Goal: Task Accomplishment & Management: Complete application form

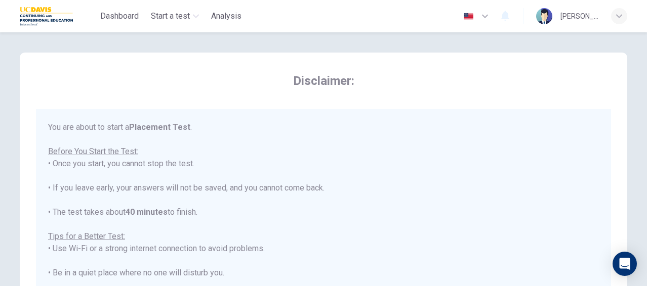
scroll to position [11, 0]
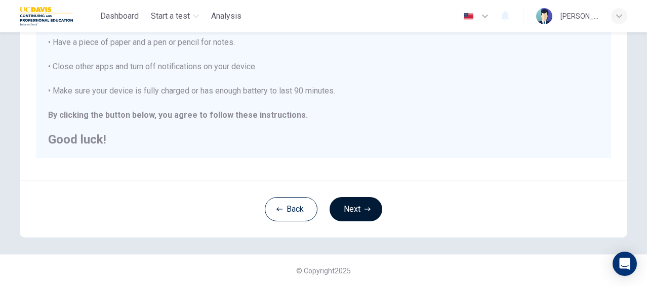
click at [355, 208] on button "Next" at bounding box center [355, 209] width 53 height 24
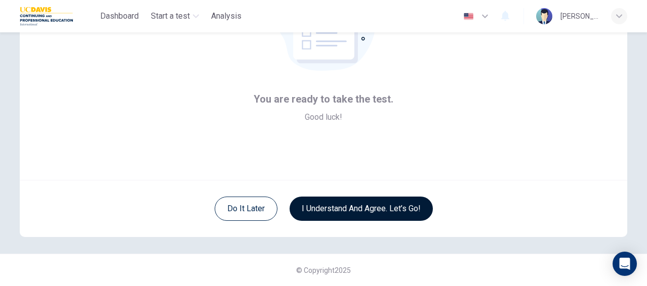
scroll to position [115, 0]
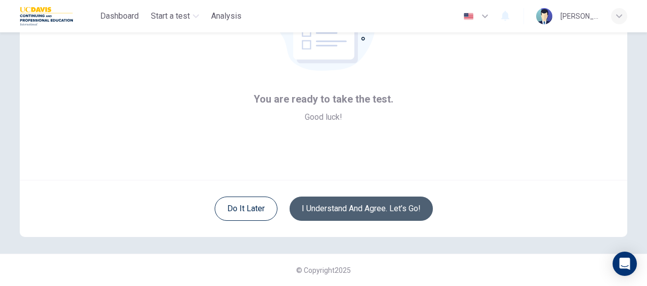
click at [355, 208] on button "I understand and agree. Let’s go!" at bounding box center [361, 209] width 143 height 24
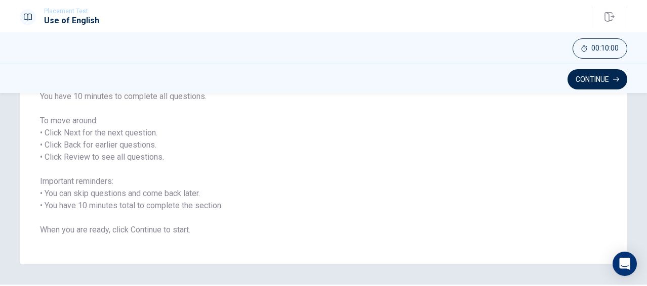
scroll to position [137, 0]
click at [602, 81] on button "Continue" at bounding box center [597, 79] width 60 height 20
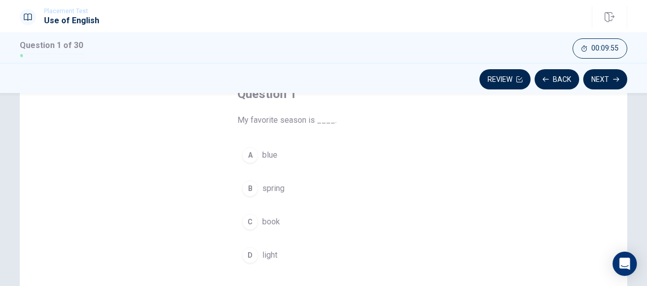
scroll to position [71, 0]
click at [272, 183] on span "spring" at bounding box center [273, 187] width 22 height 12
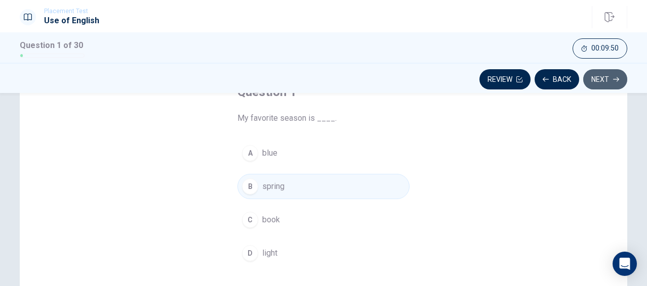
click at [605, 79] on button "Next" at bounding box center [605, 79] width 44 height 20
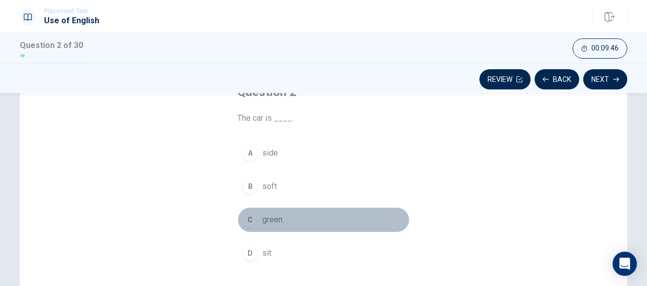
click at [279, 220] on span "green" at bounding box center [272, 220] width 20 height 12
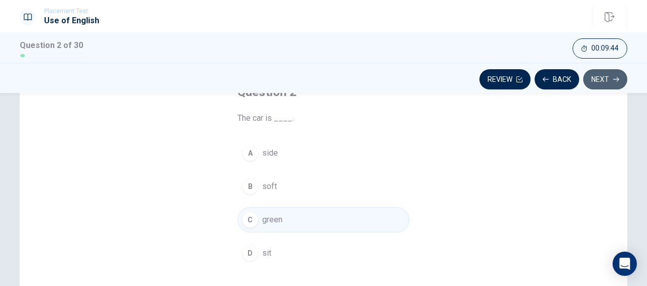
click at [620, 77] on button "Next" at bounding box center [605, 79] width 44 height 20
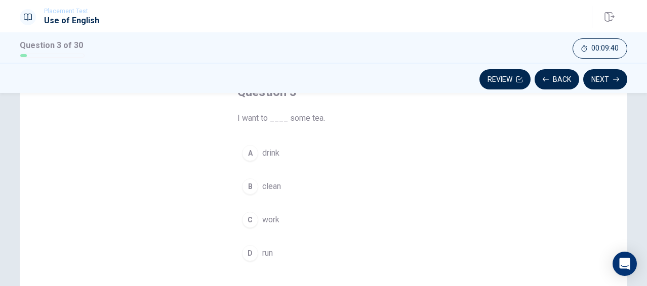
click at [272, 152] on span "drink" at bounding box center [270, 153] width 17 height 12
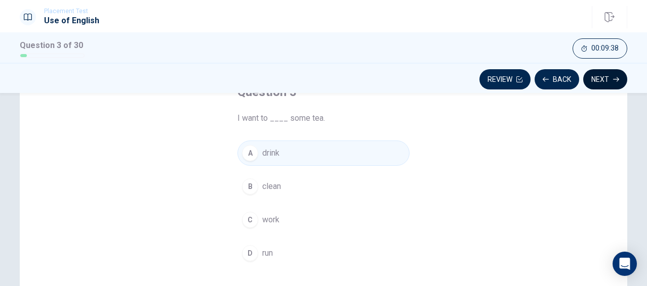
click at [596, 82] on button "Next" at bounding box center [605, 79] width 44 height 20
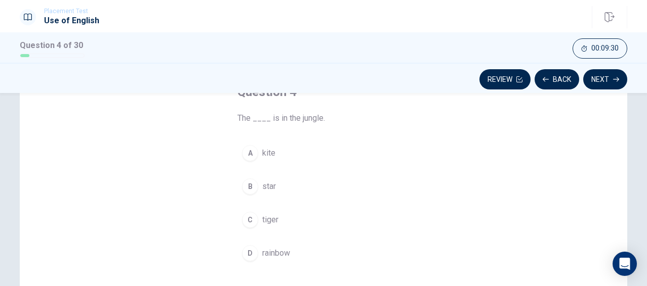
click at [274, 217] on span "tiger" at bounding box center [270, 220] width 16 height 12
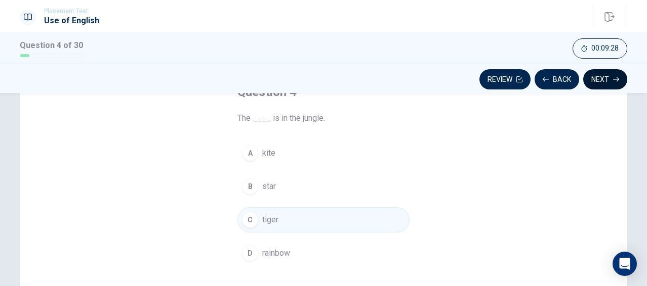
click at [595, 73] on button "Next" at bounding box center [605, 79] width 44 height 20
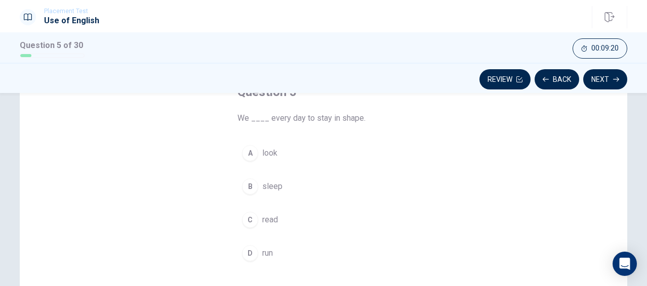
click at [267, 250] on span "run" at bounding box center [267, 253] width 11 height 12
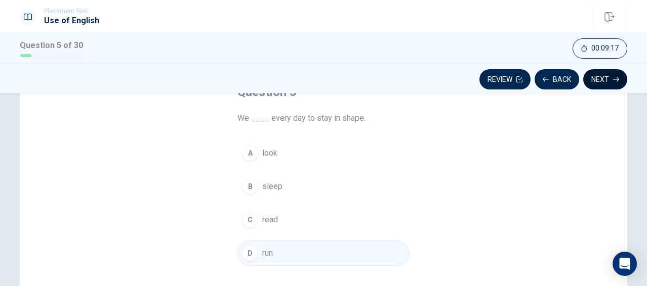
click at [595, 78] on button "Next" at bounding box center [605, 79] width 44 height 20
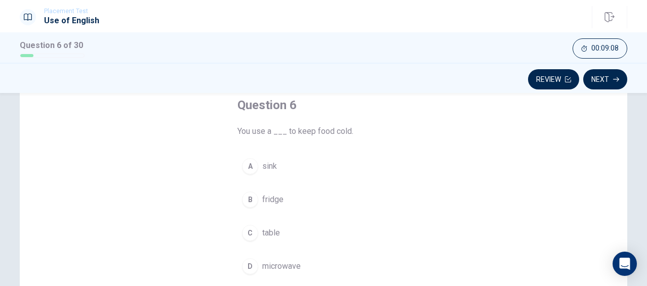
scroll to position [59, 0]
click at [271, 199] on span "fridge" at bounding box center [272, 199] width 21 height 12
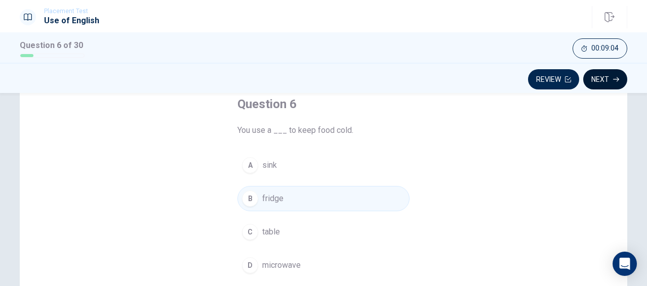
click at [606, 82] on button "Next" at bounding box center [605, 79] width 44 height 20
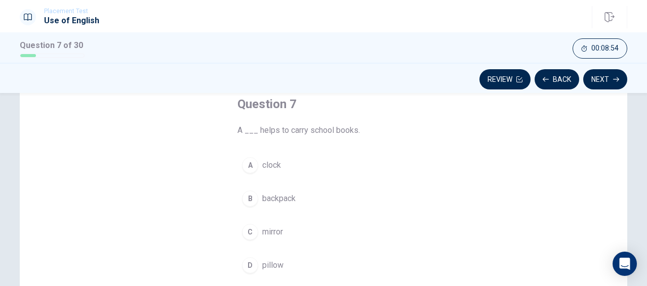
click at [282, 198] on span "backpack" at bounding box center [278, 199] width 33 height 12
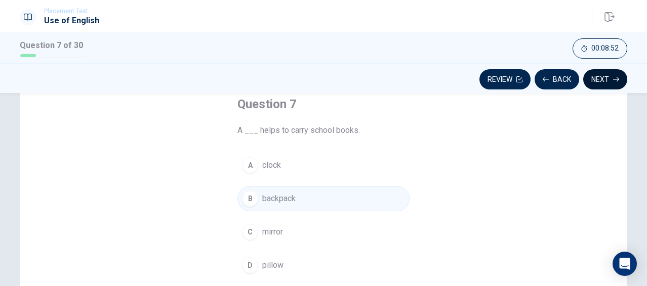
click at [607, 82] on button "Next" at bounding box center [605, 79] width 44 height 20
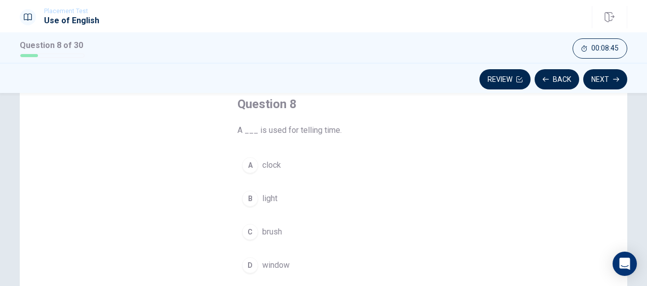
click at [273, 164] on span "clock" at bounding box center [271, 165] width 19 height 12
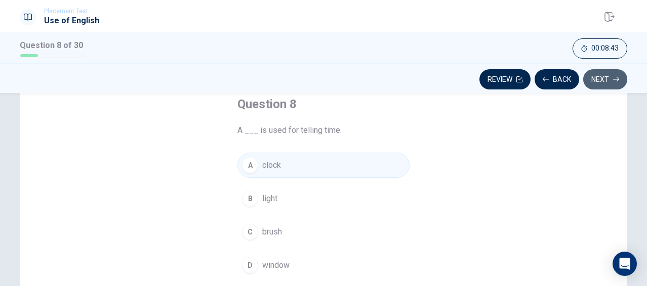
click at [607, 78] on button "Next" at bounding box center [605, 79] width 44 height 20
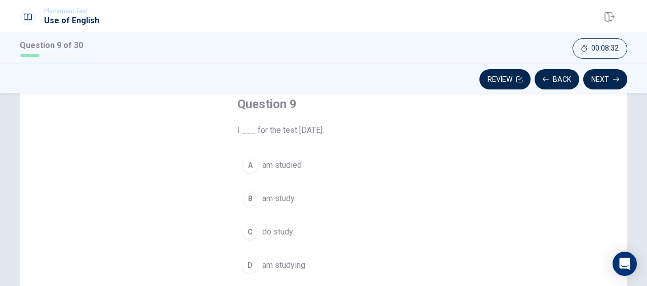
click at [299, 267] on span "am studying" at bounding box center [283, 266] width 43 height 12
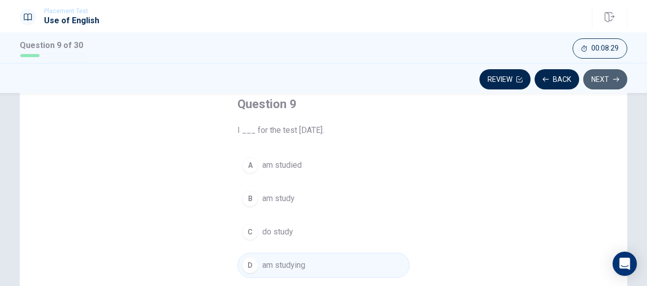
click at [613, 80] on icon "button" at bounding box center [616, 79] width 6 height 6
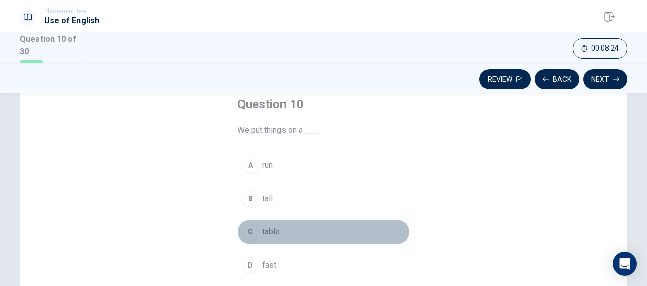
click at [271, 235] on span "table" at bounding box center [271, 232] width 18 height 12
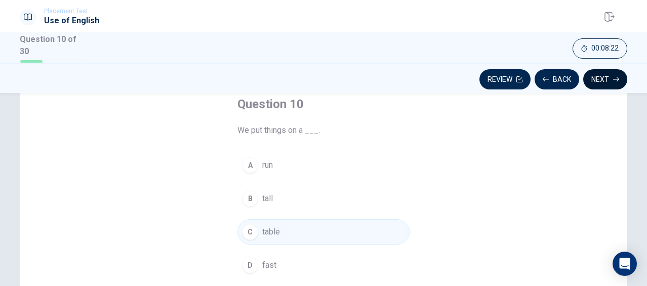
click at [594, 87] on button "Next" at bounding box center [605, 79] width 44 height 20
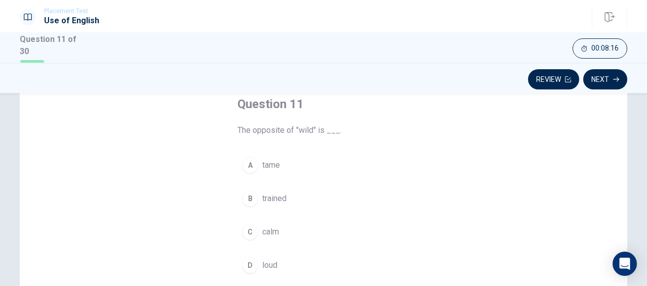
scroll to position [60, 0]
click at [275, 230] on span "calm" at bounding box center [270, 231] width 17 height 12
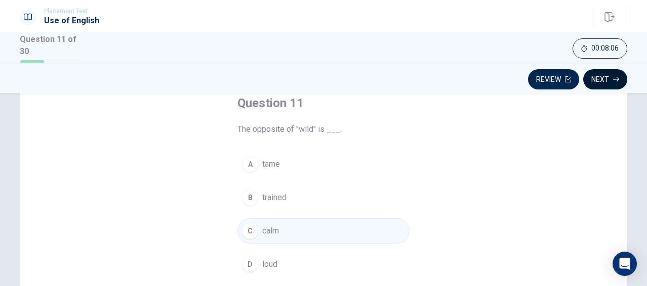
click at [609, 82] on button "Next" at bounding box center [605, 79] width 44 height 20
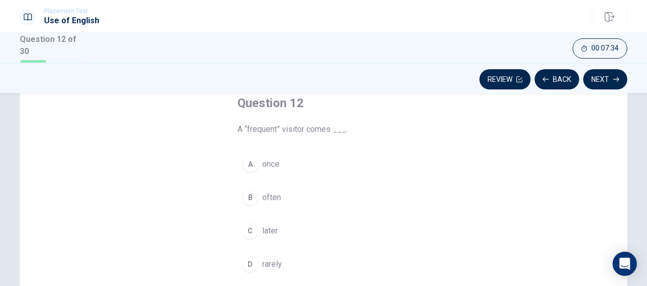
click at [265, 229] on span "later" at bounding box center [270, 231] width 16 height 12
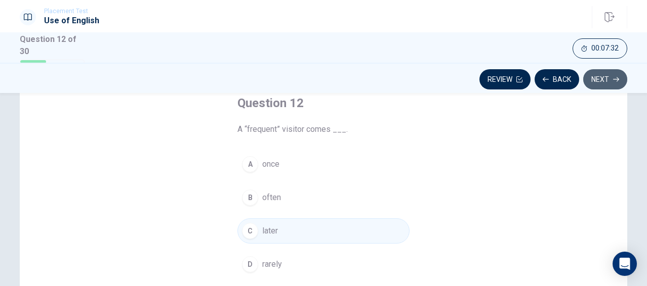
click at [597, 79] on button "Next" at bounding box center [605, 79] width 44 height 20
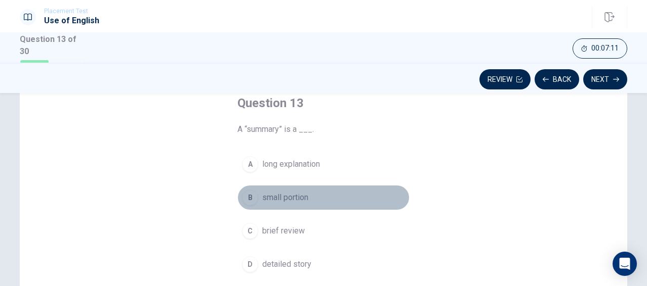
click at [290, 197] on span "small portion" at bounding box center [285, 198] width 46 height 12
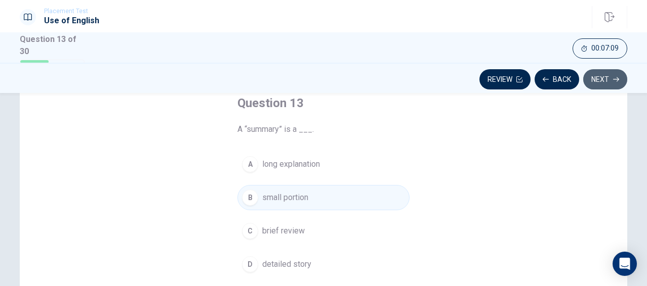
click at [600, 75] on button "Next" at bounding box center [605, 79] width 44 height 20
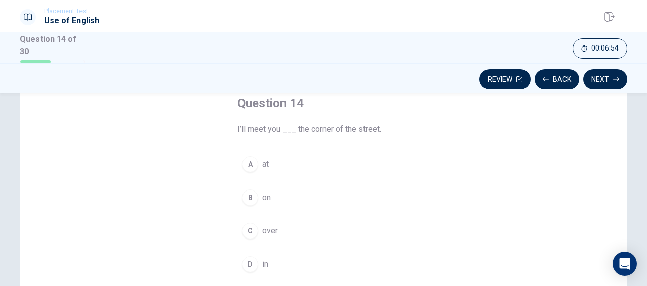
click at [265, 164] on span "at" at bounding box center [265, 164] width 7 height 12
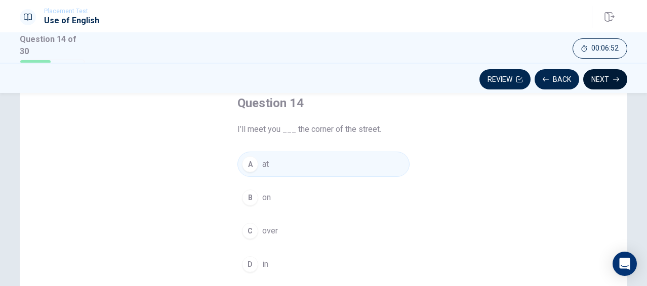
click at [607, 78] on button "Next" at bounding box center [605, 79] width 44 height 20
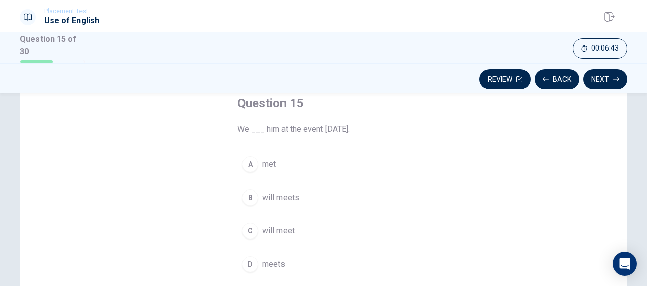
click at [277, 231] on span "will meet" at bounding box center [278, 231] width 32 height 12
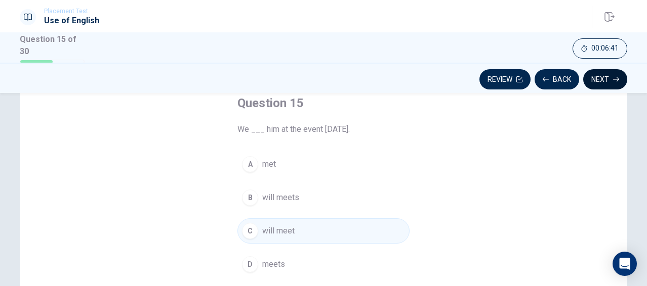
click at [599, 82] on button "Next" at bounding box center [605, 79] width 44 height 20
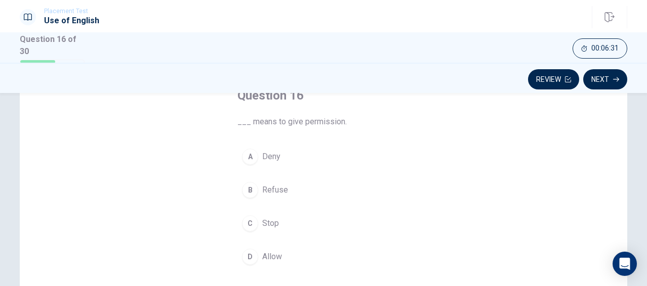
scroll to position [71, 0]
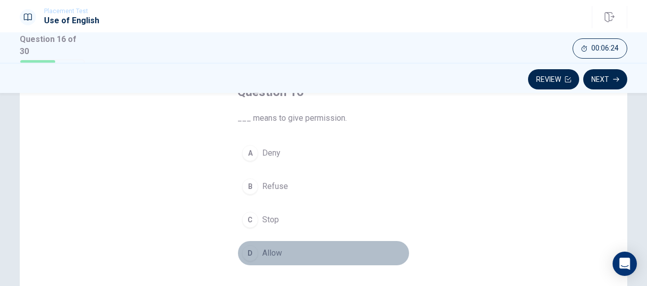
click at [274, 254] on span "Allow" at bounding box center [272, 253] width 20 height 12
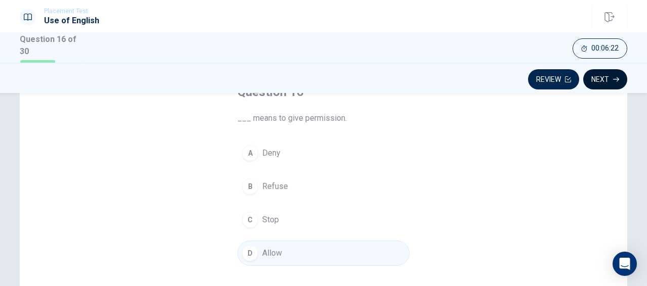
click at [596, 80] on button "Next" at bounding box center [605, 79] width 44 height 20
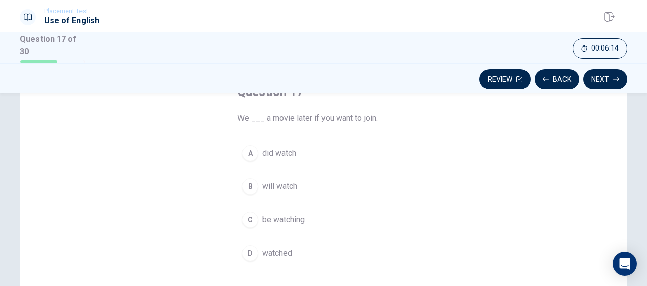
click at [290, 182] on span "will watch" at bounding box center [279, 187] width 35 height 12
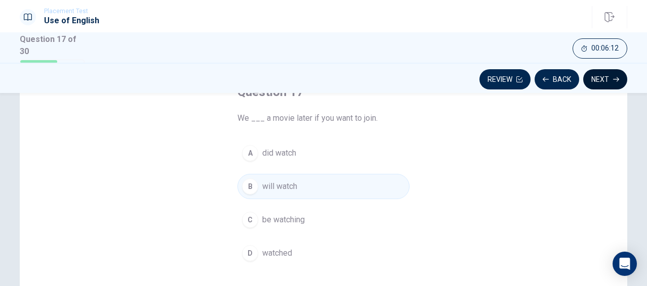
click at [598, 77] on button "Next" at bounding box center [605, 79] width 44 height 20
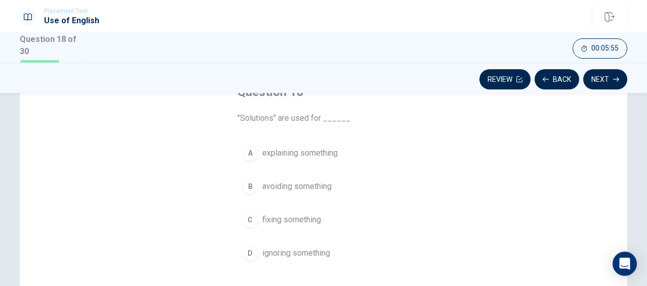
click at [293, 218] on span "fixing something" at bounding box center [291, 220] width 59 height 12
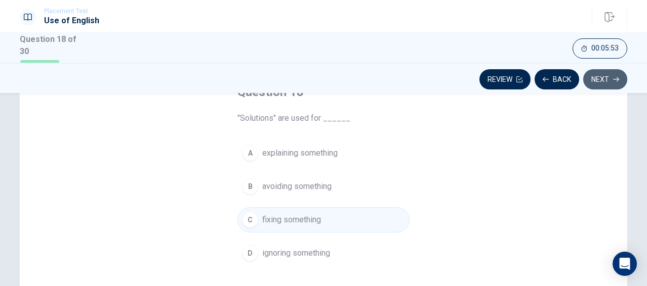
click at [598, 82] on button "Next" at bounding box center [605, 79] width 44 height 20
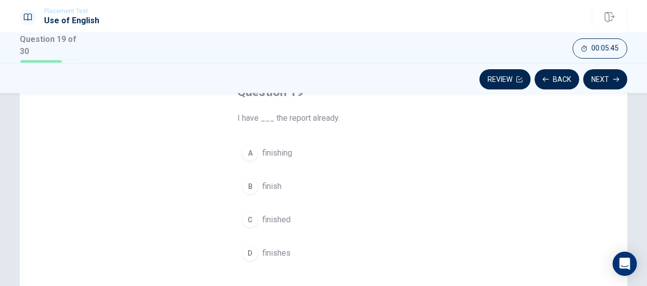
click at [283, 216] on span "finished" at bounding box center [276, 220] width 28 height 12
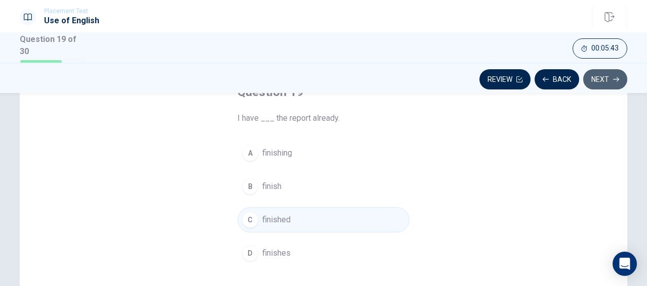
click at [594, 78] on button "Next" at bounding box center [605, 79] width 44 height 20
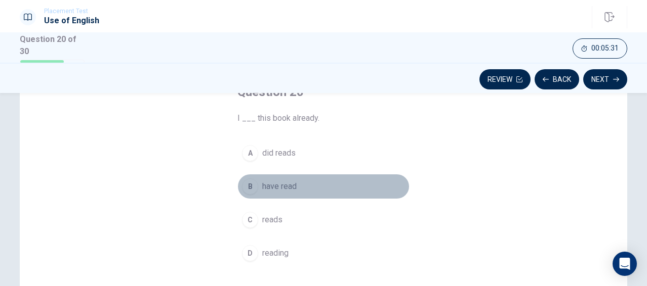
click at [286, 186] on span "have read" at bounding box center [279, 187] width 34 height 12
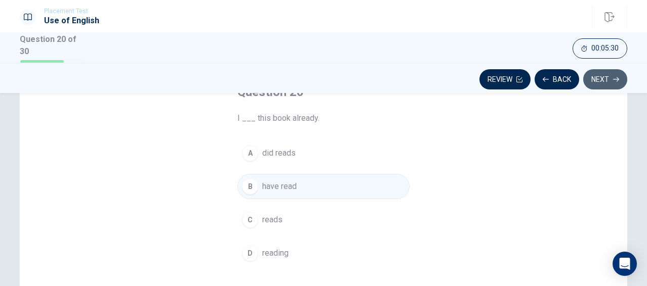
click at [593, 81] on button "Next" at bounding box center [605, 79] width 44 height 20
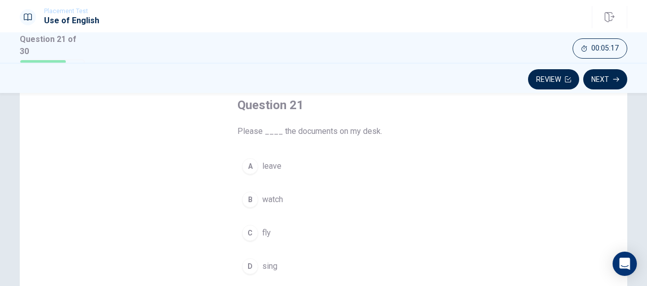
scroll to position [59, 0]
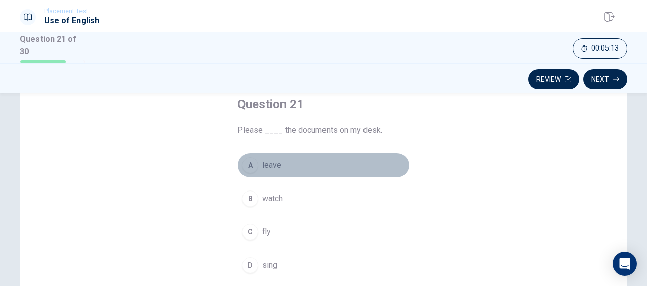
click at [277, 162] on span "leave" at bounding box center [271, 165] width 19 height 12
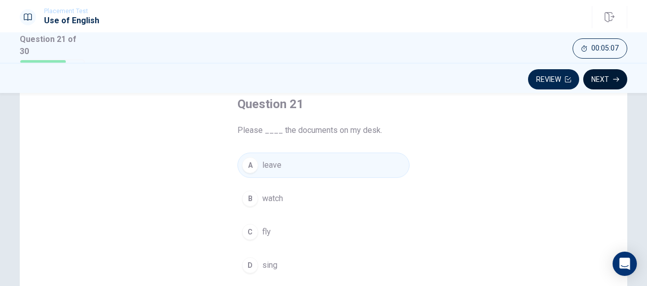
click at [600, 85] on button "Next" at bounding box center [605, 79] width 44 height 20
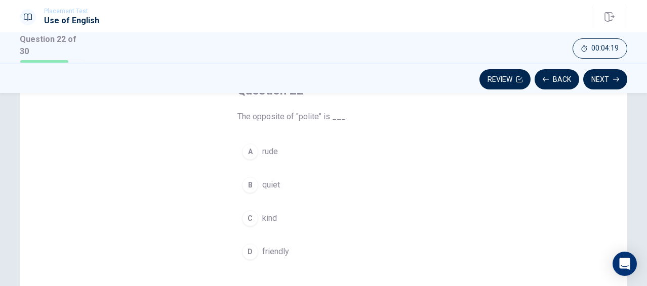
scroll to position [72, 0]
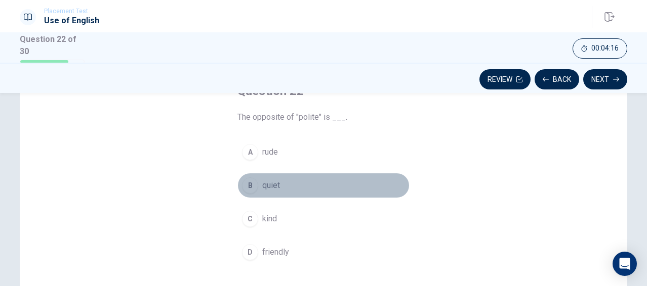
click at [269, 185] on span "quiet" at bounding box center [271, 186] width 18 height 12
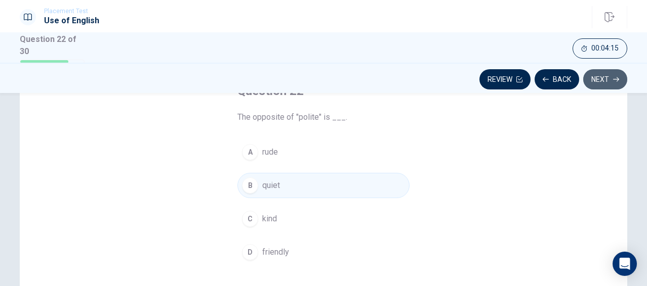
click at [608, 78] on button "Next" at bounding box center [605, 79] width 44 height 20
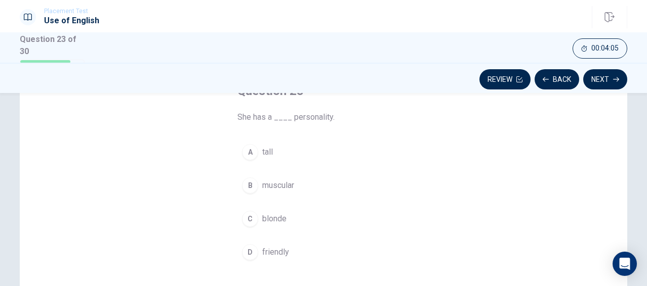
click at [280, 250] on span "friendly" at bounding box center [275, 252] width 27 height 12
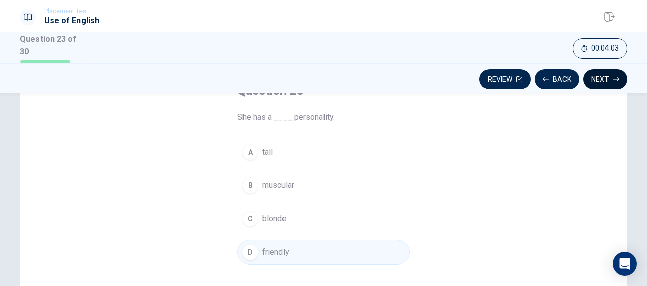
click at [598, 79] on button "Next" at bounding box center [605, 79] width 44 height 20
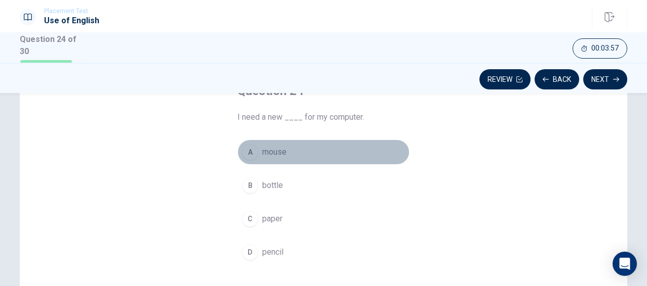
click at [276, 155] on span "mouse" at bounding box center [274, 152] width 24 height 12
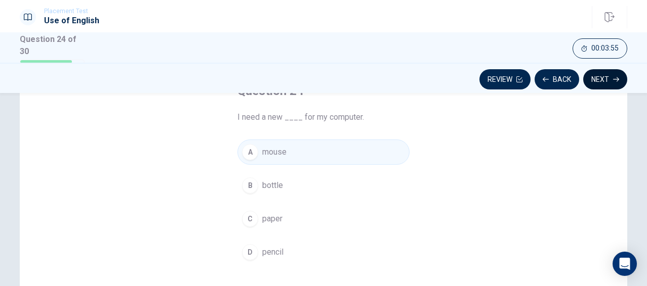
click at [598, 75] on button "Next" at bounding box center [605, 79] width 44 height 20
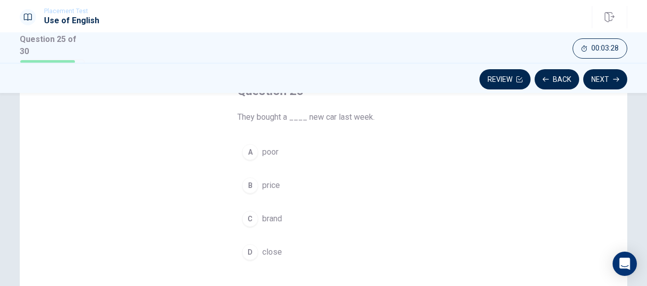
click at [272, 153] on span "poor" at bounding box center [270, 152] width 16 height 12
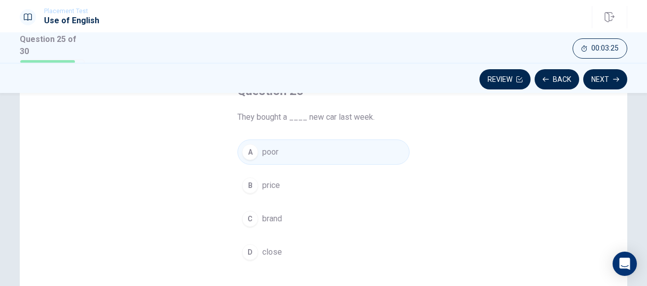
click at [272, 220] on span "brand" at bounding box center [272, 219] width 20 height 12
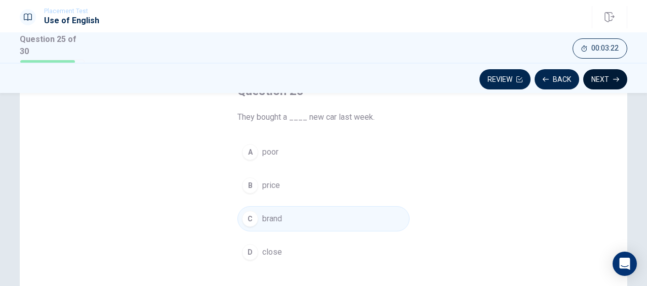
click at [607, 87] on button "Next" at bounding box center [605, 79] width 44 height 20
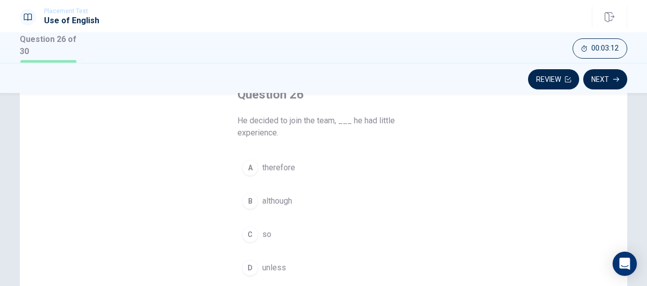
scroll to position [70, 0]
click at [264, 232] on span "so" at bounding box center [266, 233] width 9 height 12
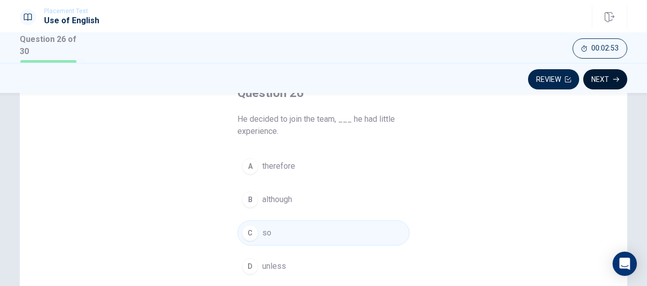
click at [598, 79] on button "Next" at bounding box center [605, 79] width 44 height 20
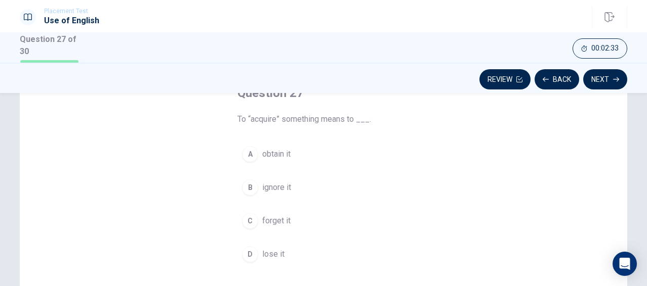
click at [283, 156] on span "obtain it" at bounding box center [276, 154] width 28 height 12
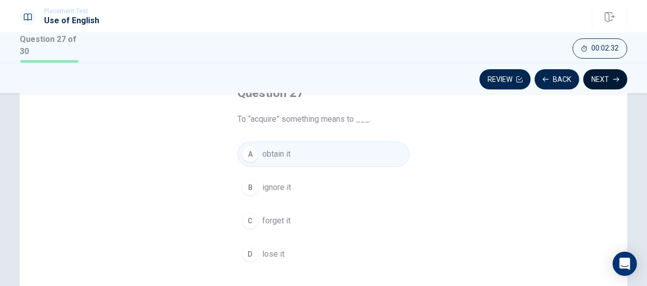
click at [591, 77] on button "Next" at bounding box center [605, 79] width 44 height 20
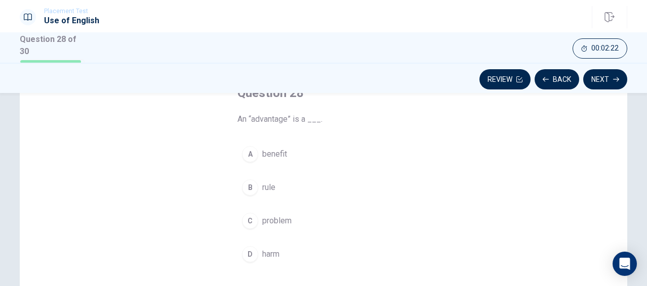
click at [280, 153] on span "benefit" at bounding box center [274, 154] width 25 height 12
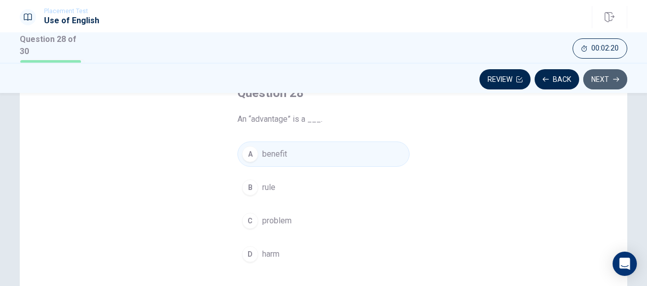
click at [606, 80] on button "Next" at bounding box center [605, 79] width 44 height 20
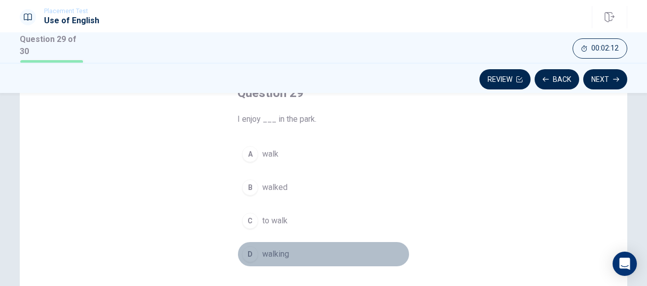
click at [276, 250] on span "walking" at bounding box center [275, 255] width 27 height 12
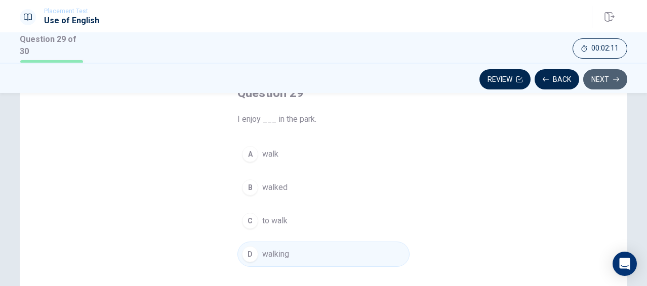
click at [614, 78] on icon "button" at bounding box center [616, 79] width 6 height 6
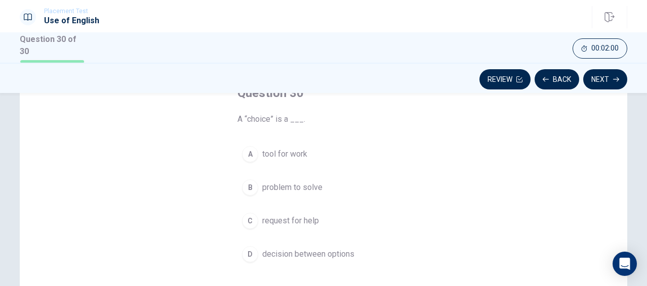
click at [318, 253] on span "decision between options" at bounding box center [308, 255] width 92 height 12
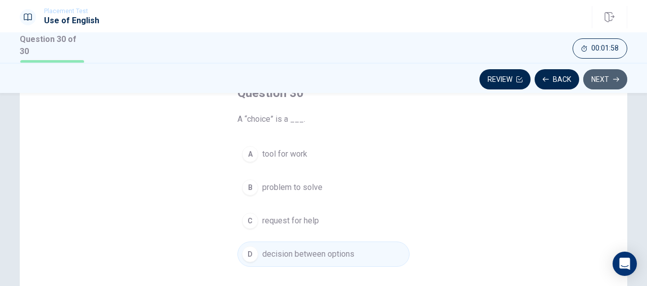
click at [609, 74] on button "Next" at bounding box center [605, 79] width 44 height 20
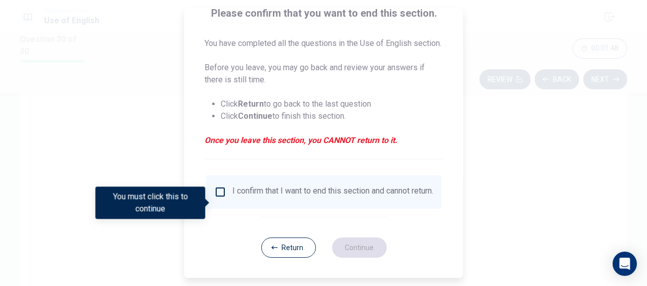
scroll to position [87, 0]
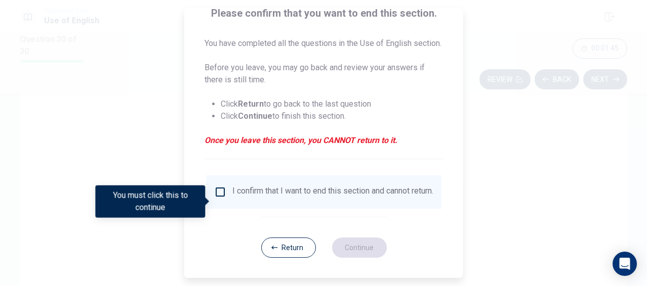
click at [217, 198] on input "You must click this to continue" at bounding box center [220, 192] width 12 height 12
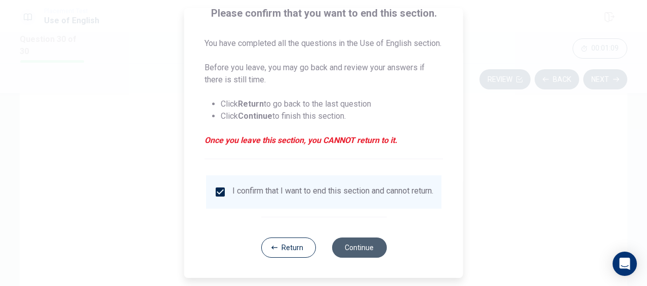
click at [349, 258] on button "Continue" at bounding box center [359, 248] width 55 height 20
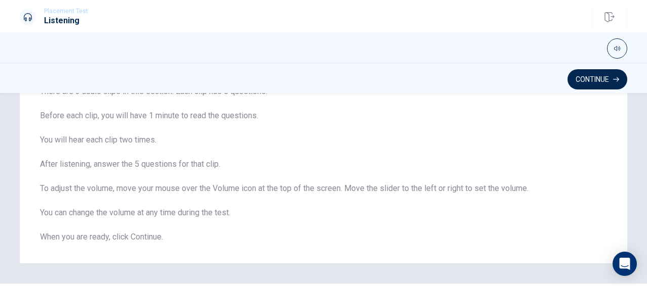
scroll to position [85, 0]
click at [594, 77] on button "Continue" at bounding box center [597, 79] width 60 height 20
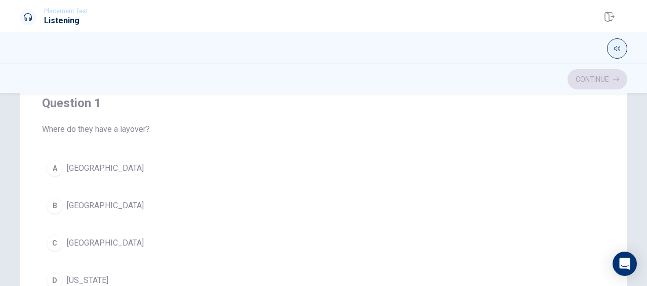
click at [617, 53] on button "button" at bounding box center [617, 48] width 20 height 20
click at [606, 61] on span at bounding box center [604, 62] width 29 height 14
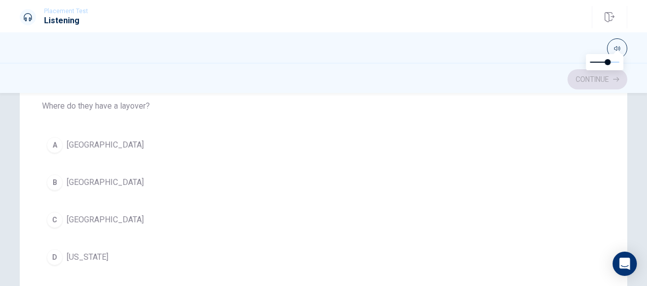
scroll to position [0, 0]
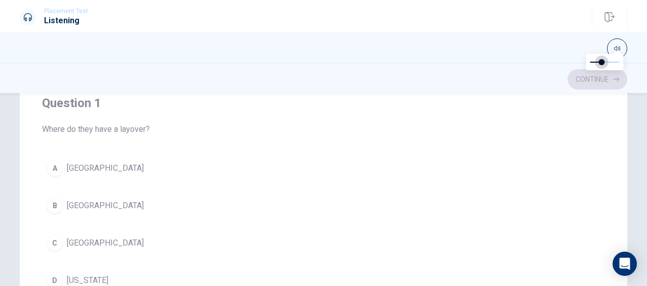
click at [601, 61] on span at bounding box center [602, 62] width 6 height 6
type input "0.3"
click at [597, 61] on span at bounding box center [599, 62] width 6 height 6
click at [89, 208] on span "[GEOGRAPHIC_DATA]" at bounding box center [105, 206] width 77 height 12
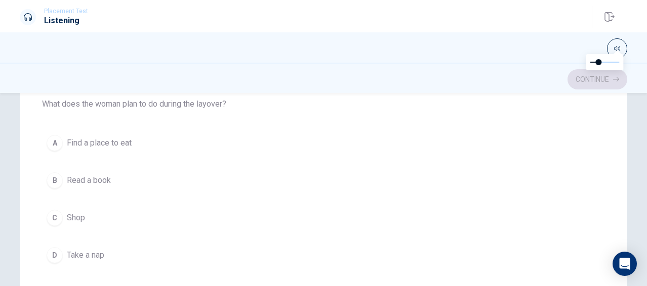
scroll to position [254, 0]
click at [138, 142] on button "A Find a place to eat" at bounding box center [323, 145] width 563 height 25
click at [156, 136] on button "A Two hours" at bounding box center [323, 143] width 563 height 25
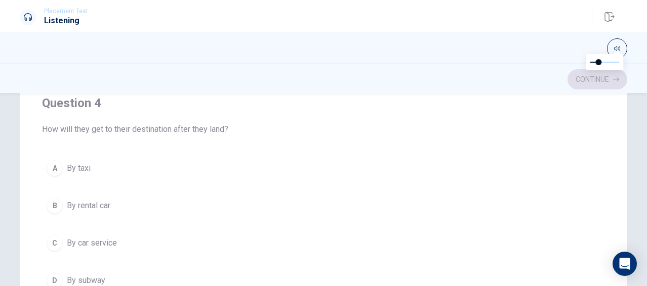
scroll to position [696, 0]
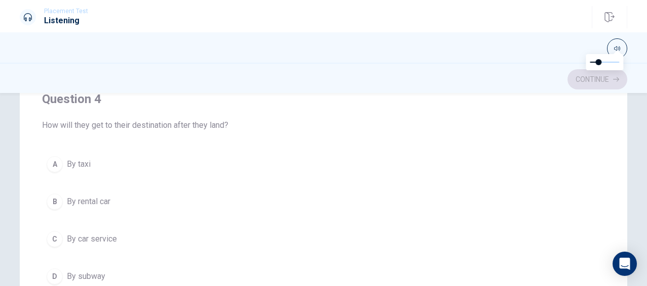
click at [142, 233] on button "C By car service" at bounding box center [323, 239] width 563 height 25
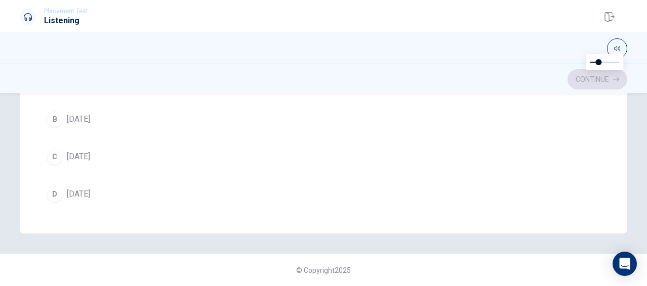
scroll to position [811, 0]
click at [125, 147] on button "C [DATE]" at bounding box center [323, 154] width 563 height 25
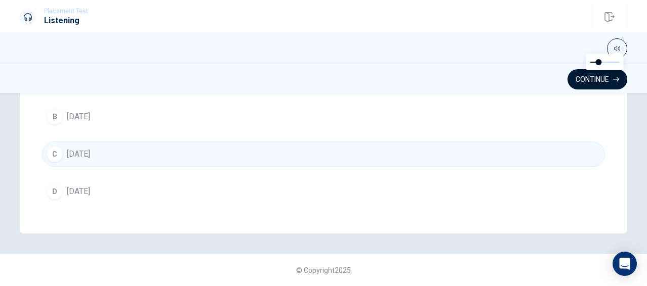
click at [590, 81] on button "Continue" at bounding box center [597, 79] width 60 height 20
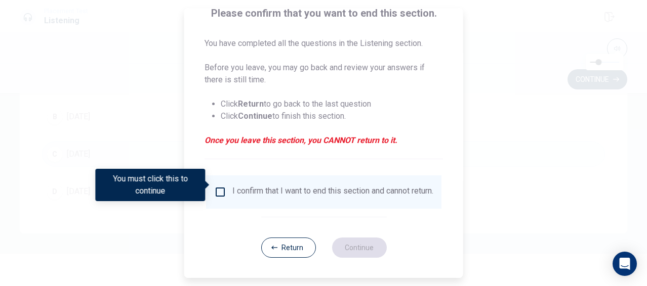
scroll to position [91, 0]
click at [221, 186] on input "You must click this to continue" at bounding box center [220, 192] width 12 height 12
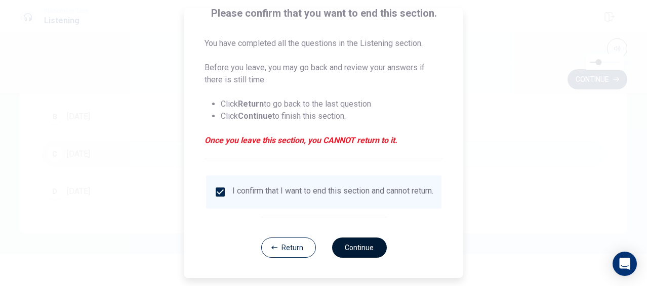
click at [344, 247] on button "Continue" at bounding box center [359, 248] width 55 height 20
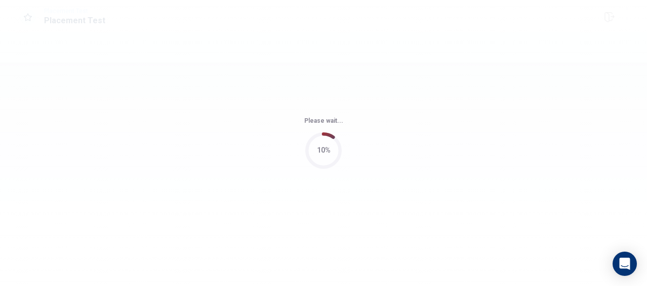
scroll to position [0, 0]
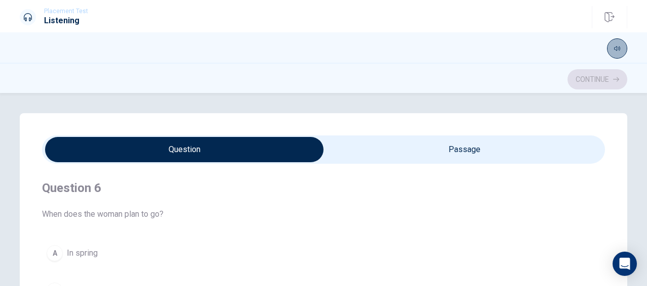
click at [614, 49] on icon "button" at bounding box center [617, 49] width 6 height 5
click at [597, 60] on span at bounding box center [604, 62] width 29 height 14
type input "0.4"
click at [602, 60] on span at bounding box center [599, 62] width 6 height 6
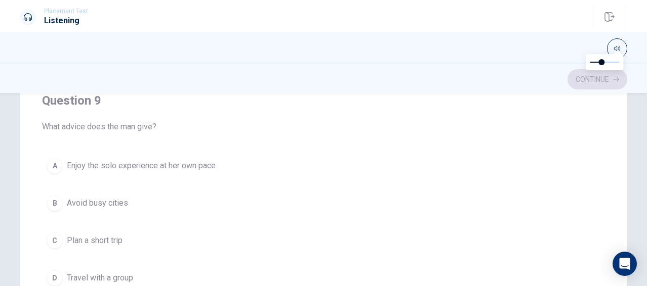
scroll to position [189, 0]
drag, startPoint x: 597, startPoint y: 194, endPoint x: 598, endPoint y: 211, distance: 16.8
click at [598, 211] on div "Question 6 When does the woman plan to go? A In spring B Immediately C Next sum…" at bounding box center [323, 142] width 563 height 334
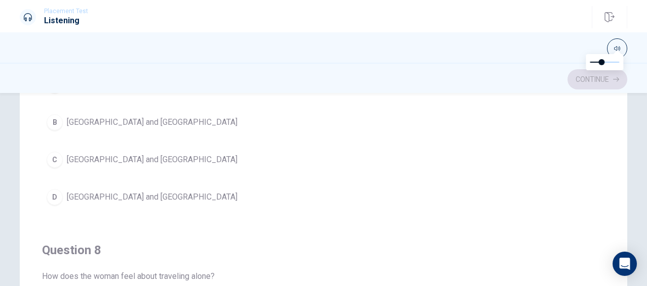
scroll to position [311, 0]
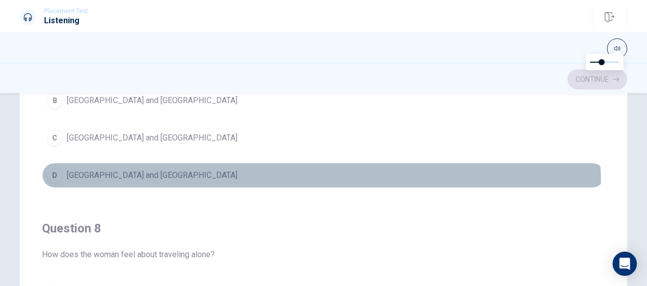
click at [256, 181] on button "D [GEOGRAPHIC_DATA] and [GEOGRAPHIC_DATA]" at bounding box center [323, 175] width 563 height 25
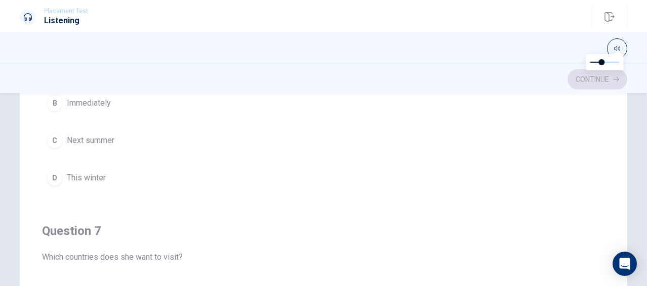
scroll to position [69, 0]
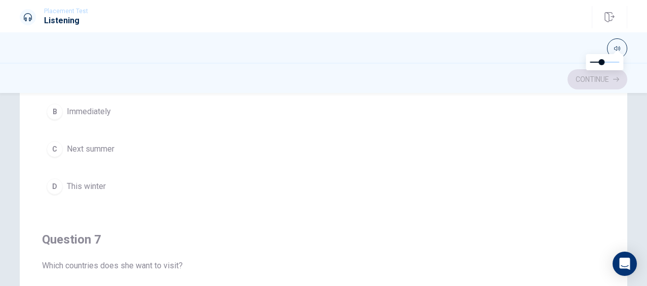
click at [109, 146] on span "Next summer" at bounding box center [91, 149] width 48 height 12
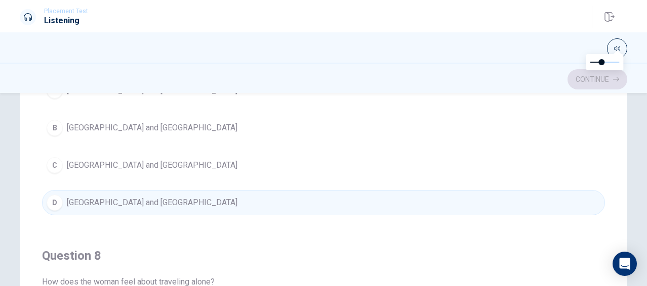
scroll to position [297, 0]
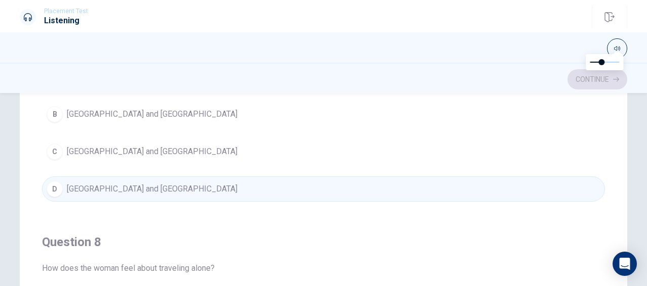
drag, startPoint x: 597, startPoint y: 176, endPoint x: 600, endPoint y: 193, distance: 17.6
click at [600, 193] on div "Question 6 When does the woman plan to go? A In spring B Immediately C Next sum…" at bounding box center [323, 221] width 563 height 334
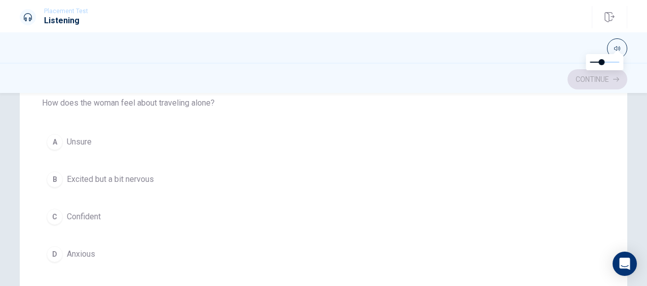
scroll to position [470, 0]
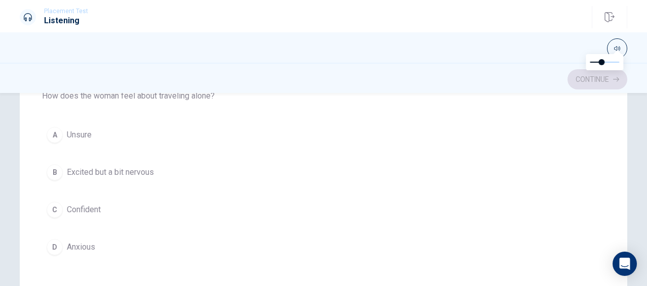
click at [192, 171] on button "B Excited but a bit nervous" at bounding box center [323, 172] width 563 height 25
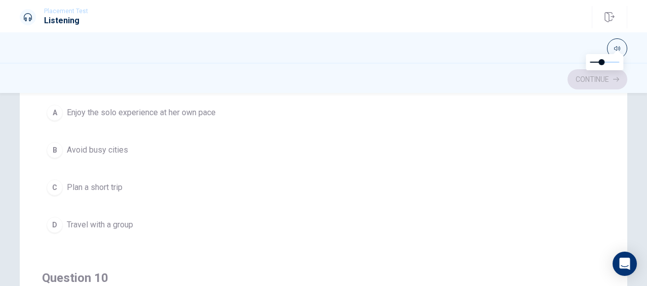
scroll to position [726, 0]
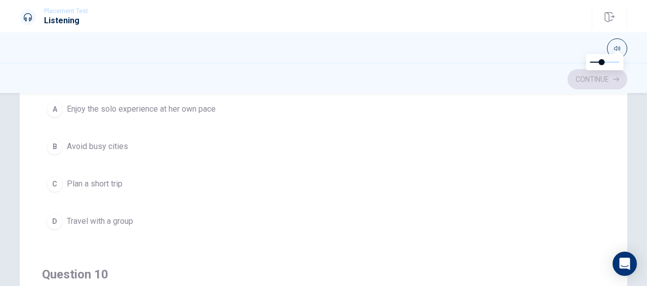
click at [222, 108] on button "A Enjoy the solo experience at her own pace" at bounding box center [323, 109] width 563 height 25
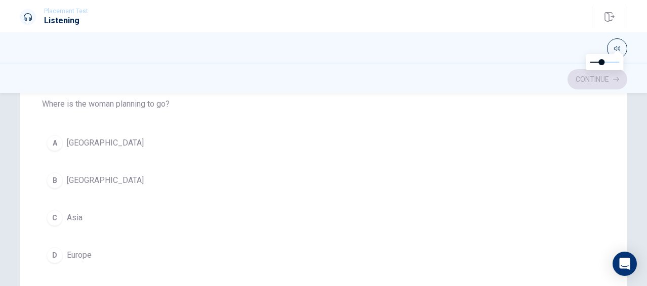
scroll to position [223, 0]
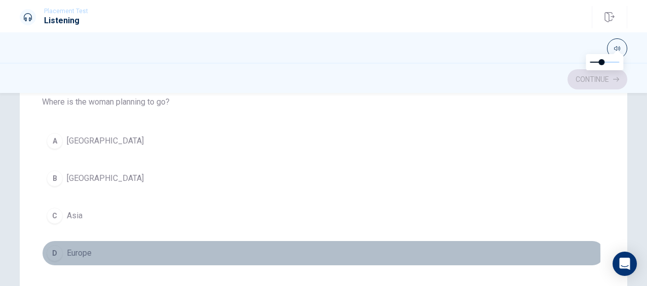
click at [105, 248] on button "D Europe" at bounding box center [323, 253] width 563 height 25
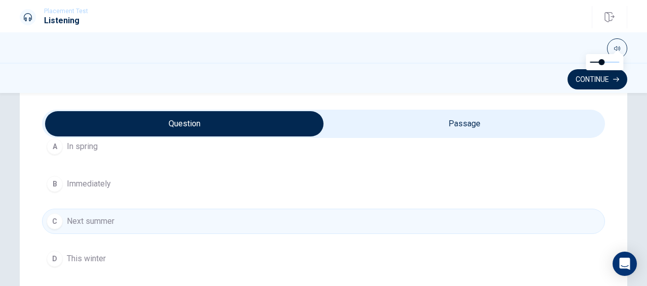
scroll to position [79, 0]
click at [595, 77] on button "Continue" at bounding box center [597, 79] width 60 height 20
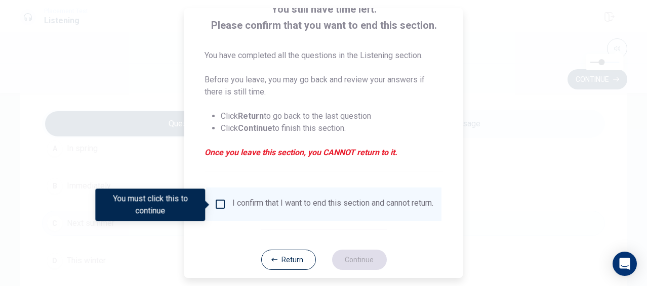
scroll to position [83, 0]
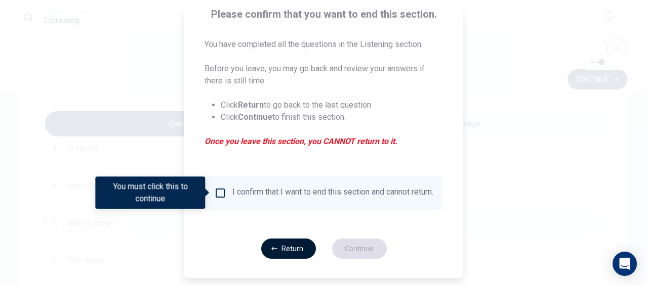
click at [297, 258] on button "Return" at bounding box center [288, 249] width 55 height 20
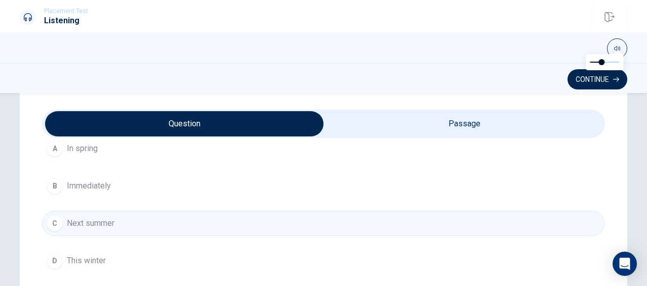
type input "87"
click at [436, 122] on input "checkbox" at bounding box center [184, 123] width 844 height 25
checkbox input "true"
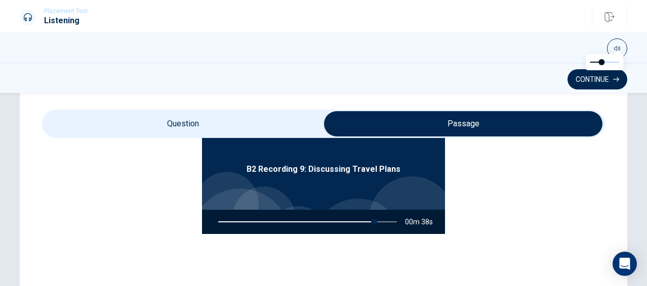
scroll to position [57, 0]
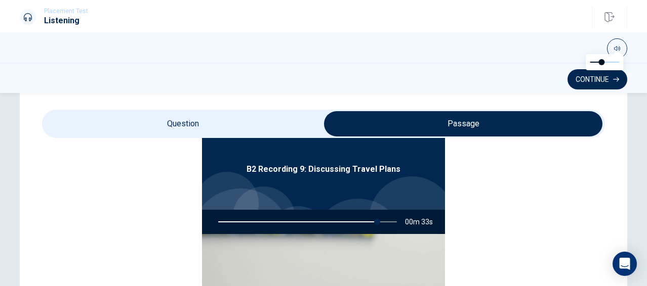
type input "89"
click at [277, 126] on input "checkbox" at bounding box center [463, 123] width 844 height 25
checkbox input "false"
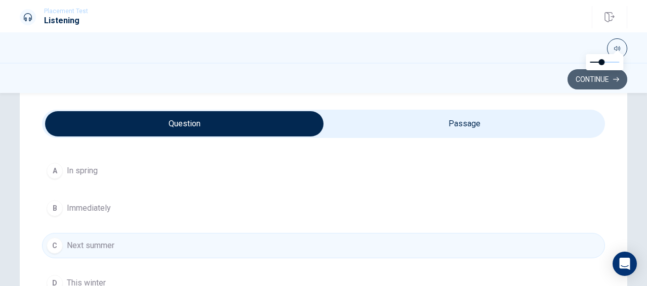
click at [577, 78] on button "Continue" at bounding box center [597, 79] width 60 height 20
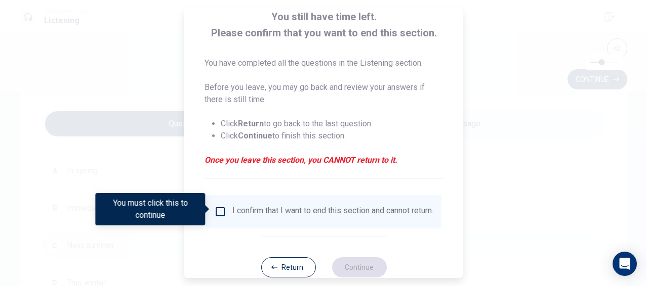
scroll to position [67, 0]
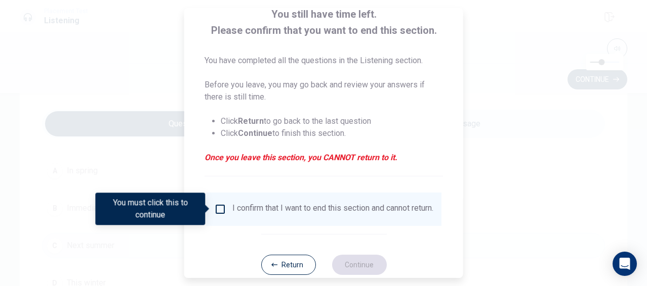
click at [219, 207] on input "You must click this to continue" at bounding box center [220, 209] width 12 height 12
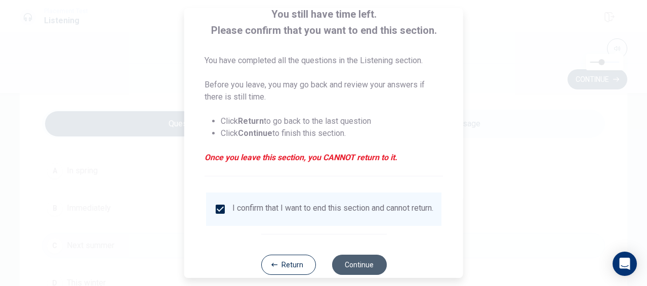
click at [347, 267] on button "Continue" at bounding box center [359, 265] width 55 height 20
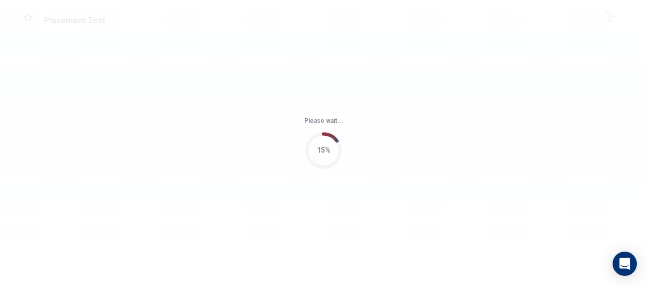
scroll to position [0, 0]
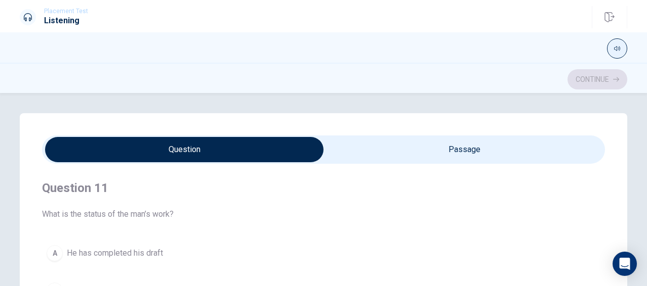
click at [614, 46] on icon "button" at bounding box center [617, 49] width 6 height 6
type input "0.3"
click at [597, 61] on span at bounding box center [604, 62] width 29 height 14
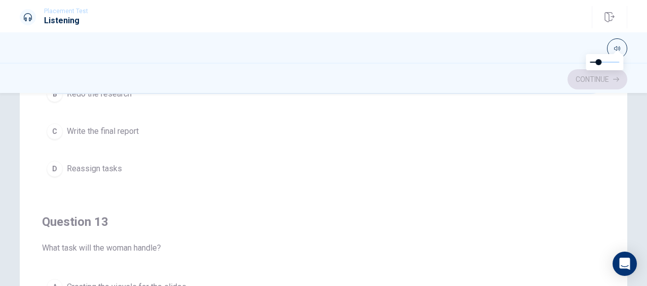
scroll to position [361, 0]
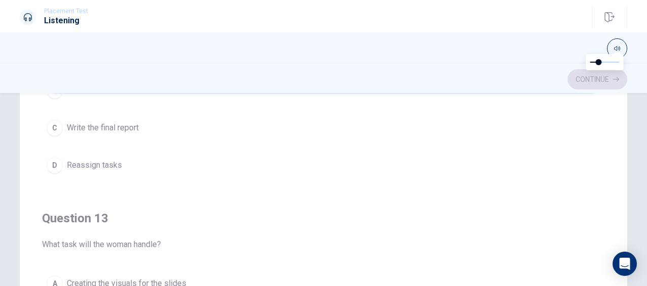
drag, startPoint x: 597, startPoint y: 225, endPoint x: 597, endPoint y: 236, distance: 11.1
click at [597, 236] on div "Question 11 What is the status of the man’s work? A He has completed his draft …" at bounding box center [323, 261] width 563 height 334
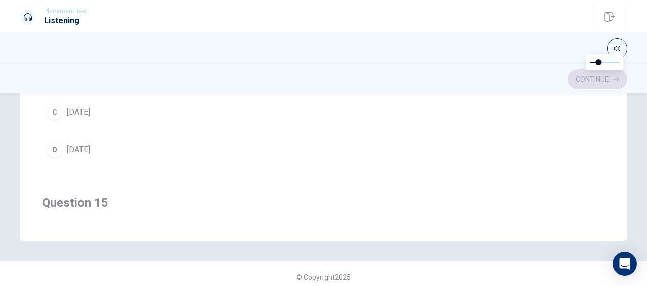
scroll to position [286, 0]
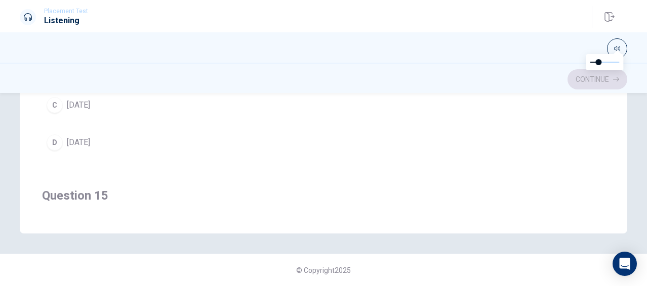
drag, startPoint x: 597, startPoint y: 134, endPoint x: 600, endPoint y: 158, distance: 24.6
click at [600, 158] on div "Question 11 What is the status of the man’s work? A He has completed his draft …" at bounding box center [323, 45] width 563 height 334
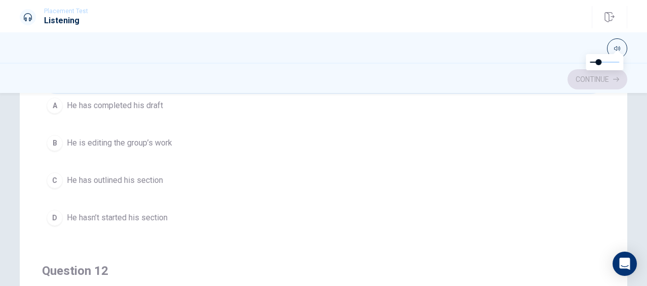
scroll to position [79, 0]
click at [196, 220] on button "D He hasn’t started his section" at bounding box center [323, 216] width 563 height 25
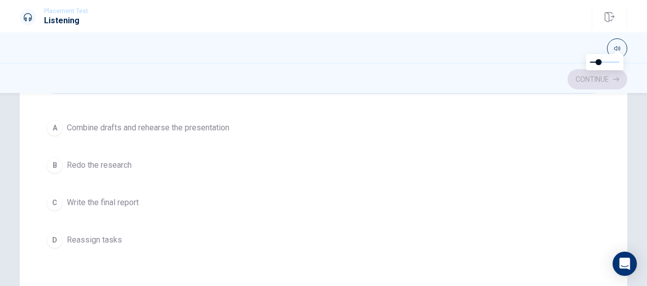
scroll to position [282, 0]
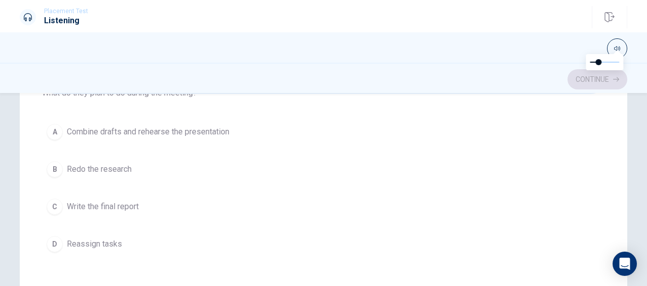
click at [278, 130] on button "A Combine drafts and rehearse the presentation" at bounding box center [323, 131] width 563 height 25
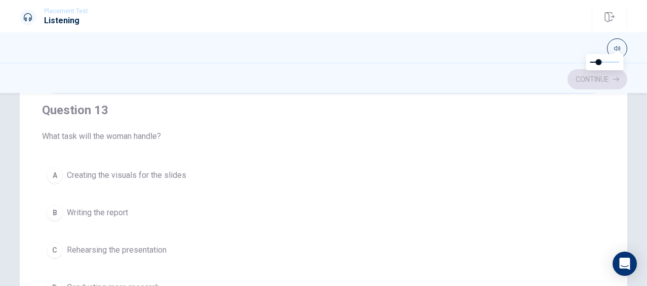
scroll to position [475, 0]
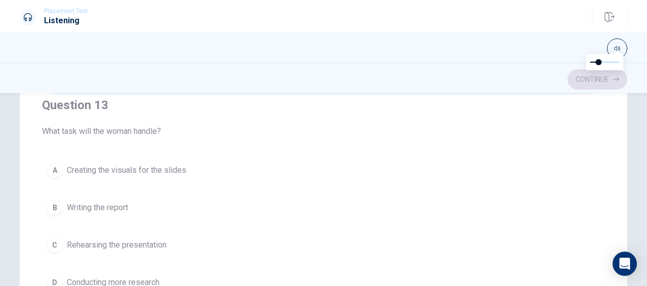
click at [236, 167] on button "A Creating the visuals for the slides" at bounding box center [323, 170] width 563 height 25
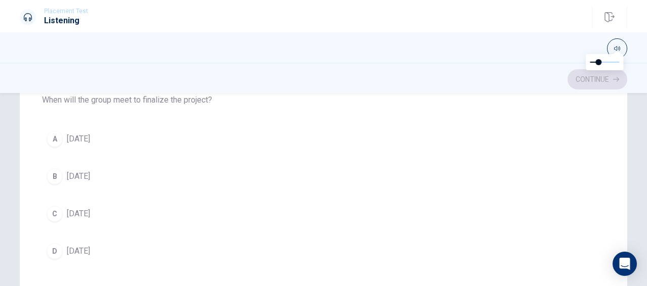
scroll to position [598, 0]
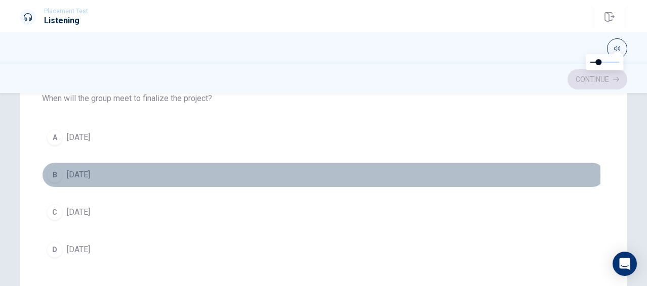
click at [115, 172] on button "B [DATE]" at bounding box center [323, 174] width 563 height 25
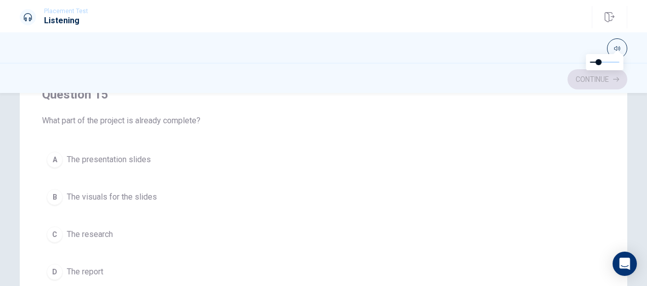
scroll to position [813, 0]
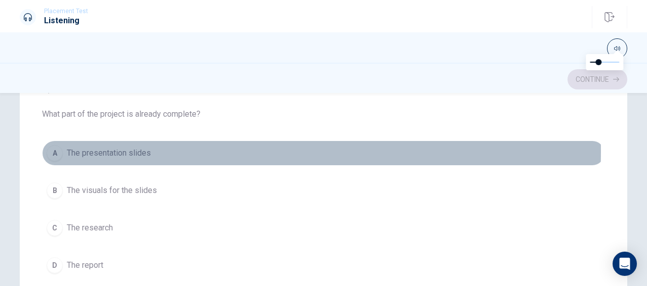
click at [195, 146] on button "A The presentation slides" at bounding box center [323, 153] width 563 height 25
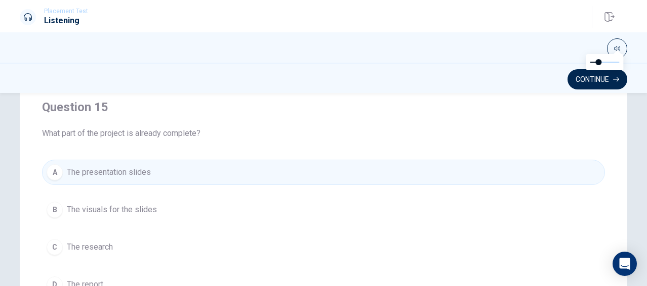
scroll to position [189, 0]
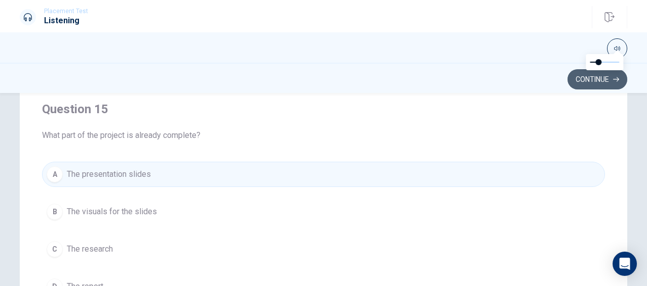
click at [600, 79] on button "Continue" at bounding box center [597, 79] width 60 height 20
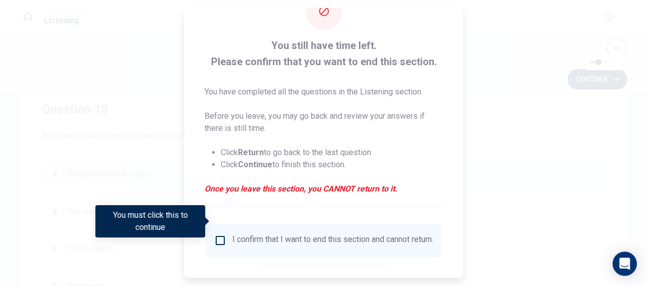
scroll to position [69, 0]
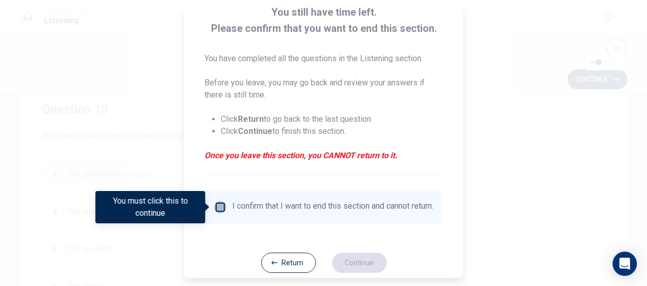
click at [219, 207] on input "You must click this to continue" at bounding box center [220, 207] width 12 height 12
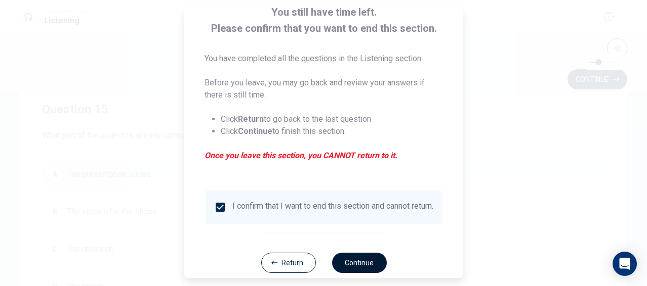
click at [354, 271] on button "Continue" at bounding box center [359, 263] width 55 height 20
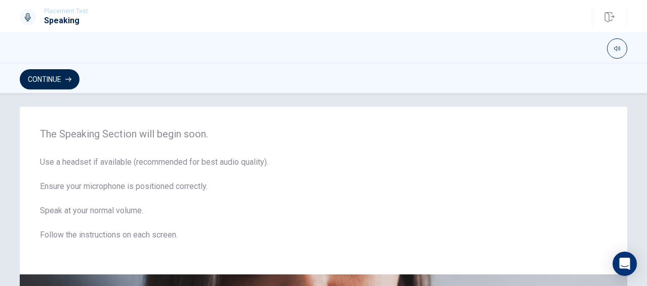
scroll to position [6, 0]
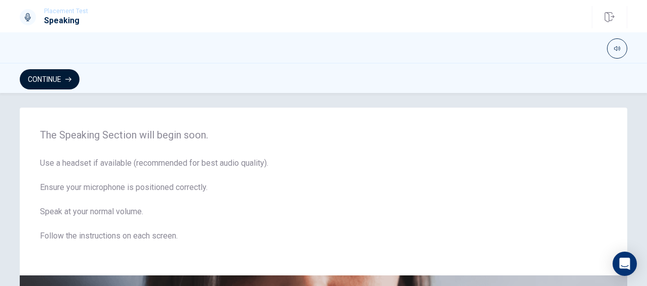
click at [63, 80] on button "Continue" at bounding box center [50, 79] width 60 height 20
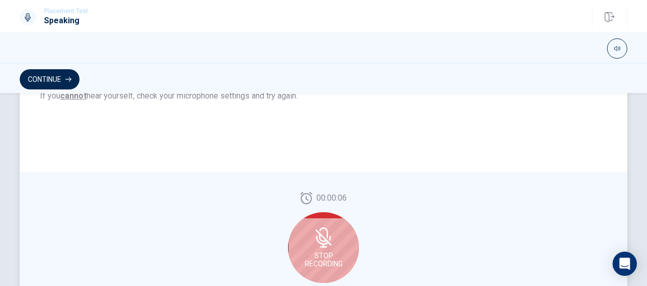
scroll to position [231, 0]
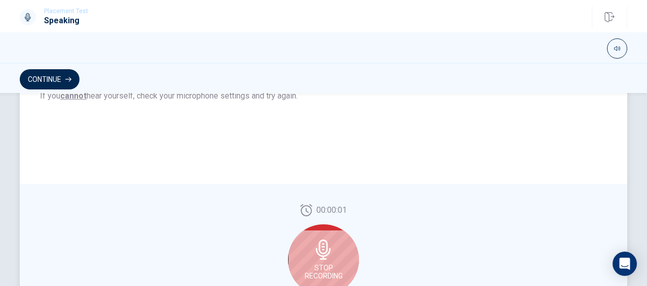
click at [332, 264] on span "Stop Recording" at bounding box center [324, 272] width 38 height 16
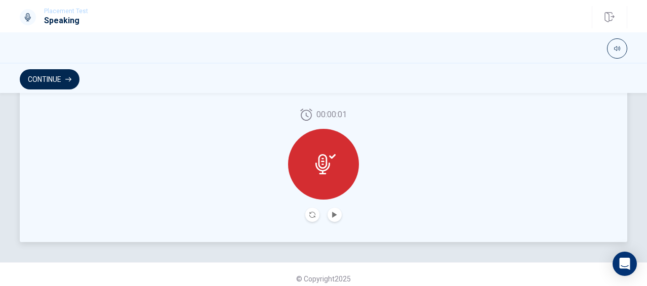
scroll to position [317, 0]
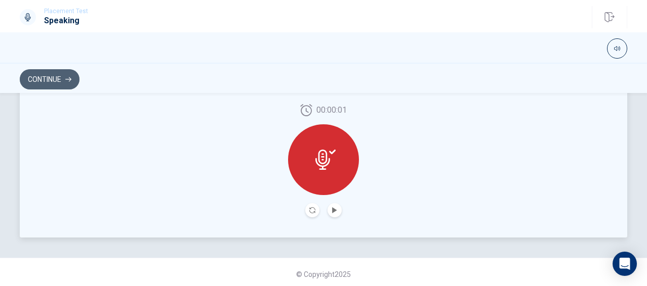
click at [50, 78] on button "Continue" at bounding box center [50, 79] width 60 height 20
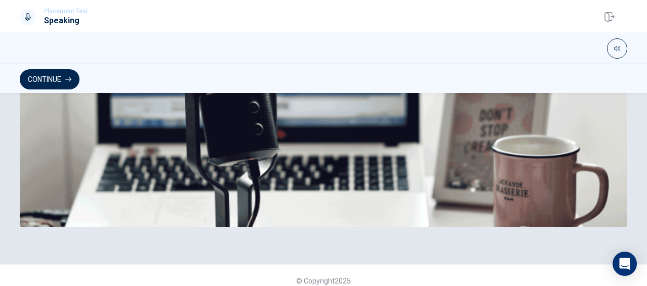
scroll to position [351, 0]
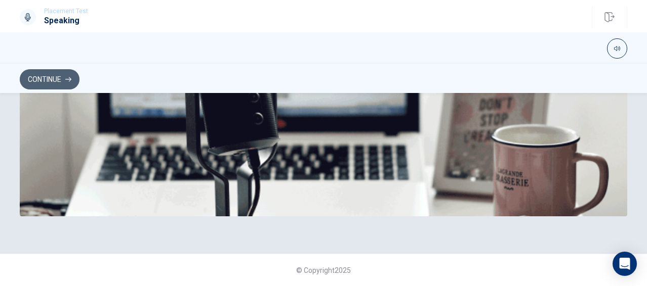
click at [63, 78] on button "Continue" at bounding box center [50, 79] width 60 height 20
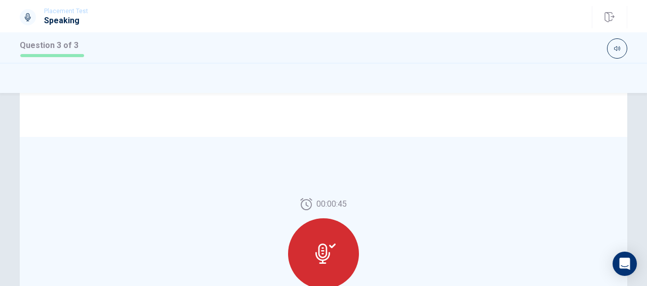
scroll to position [0, 0]
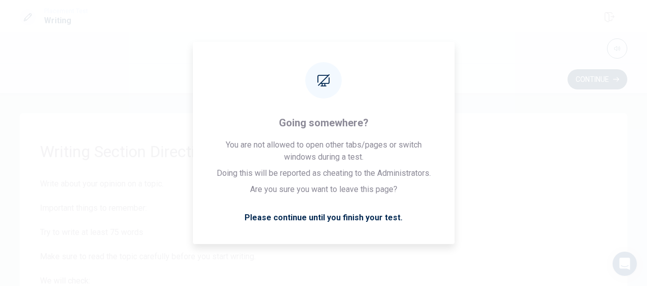
drag, startPoint x: 645, startPoint y: 121, endPoint x: 648, endPoint y: 198, distance: 77.5
click at [646, 198] on html "This site uses cookies, as explained in our Privacy Policy . If you agree to th…" at bounding box center [323, 143] width 647 height 286
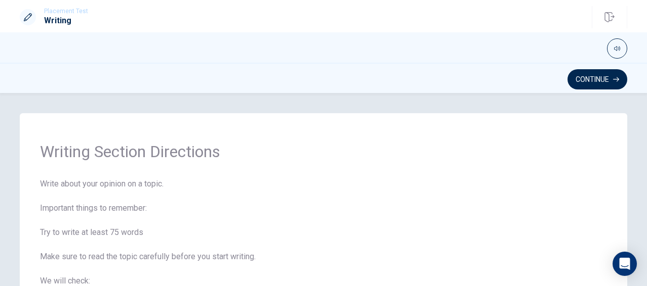
click at [598, 189] on span "Write about your opinion on a topic. Important things to remember: Try to write…" at bounding box center [323, 281] width 567 height 207
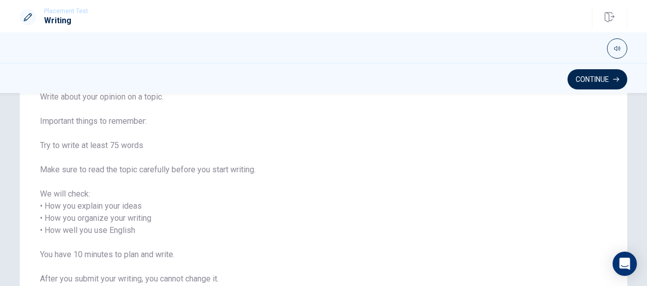
scroll to position [87, 0]
drag, startPoint x: 640, startPoint y: 186, endPoint x: 607, endPoint y: 150, distance: 48.0
click at [607, 150] on div "Writing Section Directions Write about your opinion on a topic. Important thing…" at bounding box center [324, 177] width 640 height 300
click at [598, 80] on button "Continue" at bounding box center [597, 79] width 60 height 20
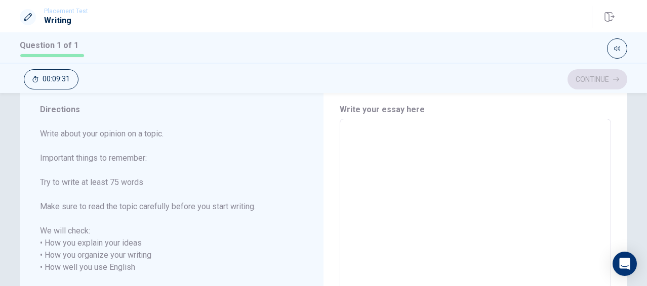
scroll to position [26, 0]
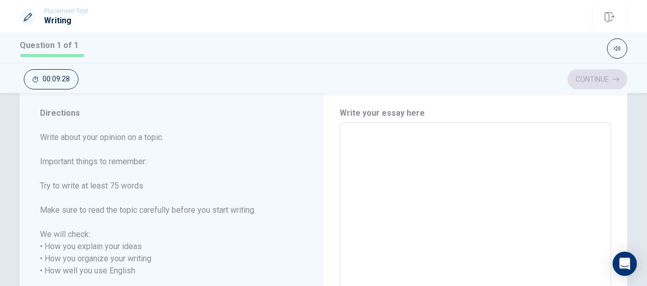
click at [395, 137] on textarea at bounding box center [475, 271] width 257 height 281
type textarea "M"
type textarea "x"
type textarea "Mo"
type textarea "x"
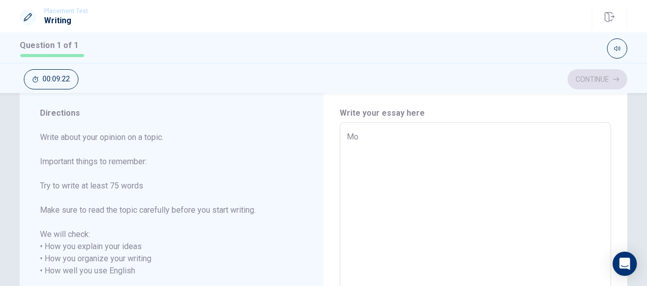
type textarea "Mov"
type textarea "x"
type textarea "Movi"
type textarea "x"
type textarea "Movie"
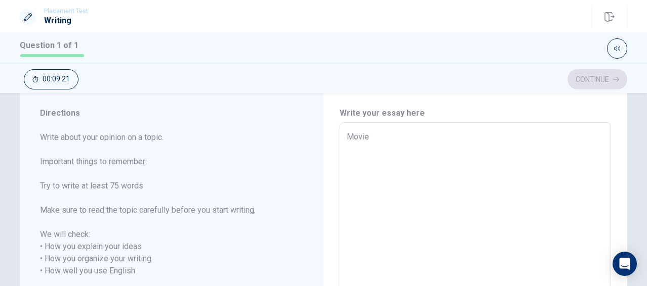
type textarea "x"
type textarea "Movies"
type textarea "x"
type textarea "Movies>"
type textarea "x"
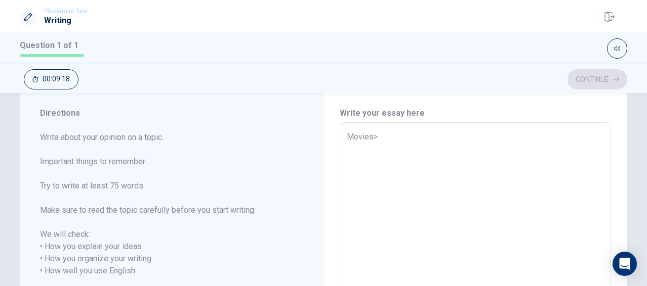
type textarea "Movies"
type textarea "x"
type textarea "Movies?"
type textarea "x"
type textarea "Movies"
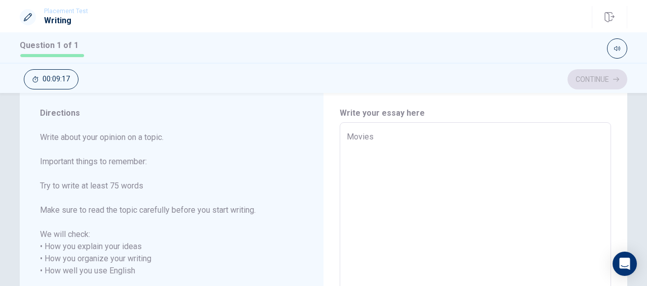
type textarea "x"
type textarea "Movies,"
type textarea "x"
type textarea "Movies,"
type textarea "x"
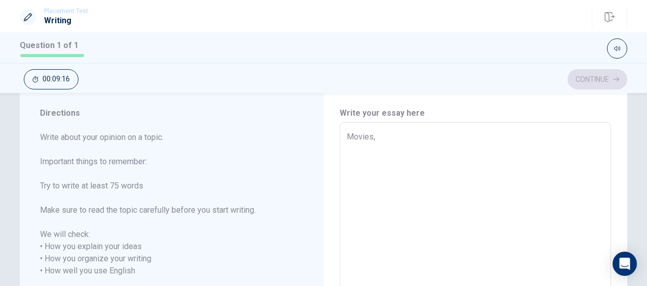
type textarea "Movies, b"
type textarea "x"
type textarea "Movies, bo"
type textarea "x"
type textarea "Movies, boo"
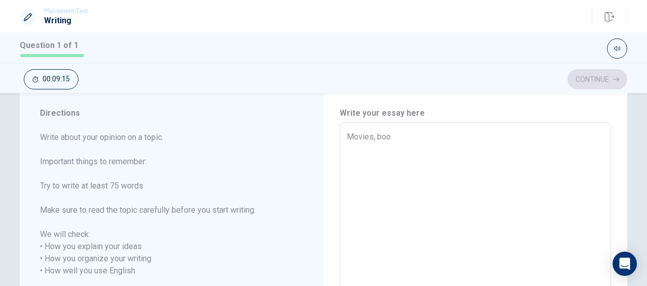
type textarea "x"
type textarea "Movies, book"
type textarea "x"
type textarea "Movies, books"
type textarea "x"
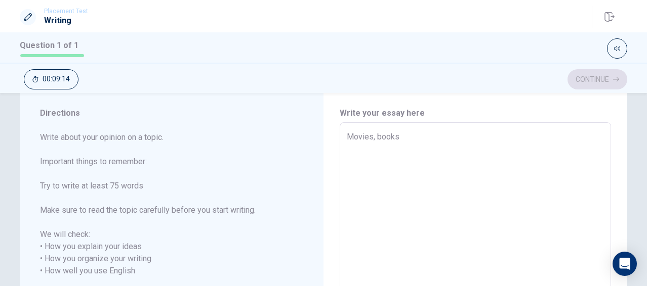
type textarea "Movies, books"
type textarea "x"
type textarea "Movies, books a"
type textarea "x"
type textarea "Movies, books an"
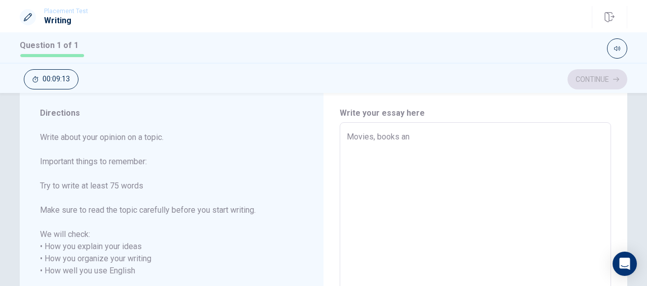
type textarea "x"
type textarea "Movies, books and"
type textarea "x"
type textarea "Movies, books and"
type textarea "x"
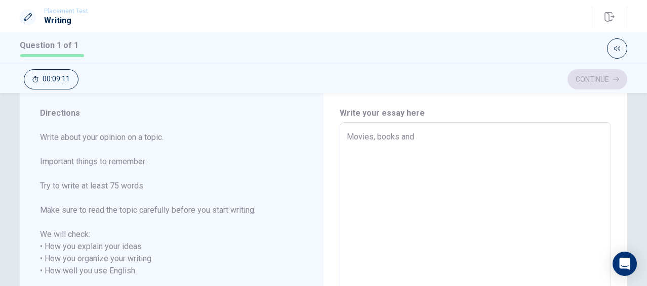
type textarea "Movies, books and p"
type textarea "x"
type textarea "Movies, books and po"
type textarea "x"
type textarea "Movies, books and pod"
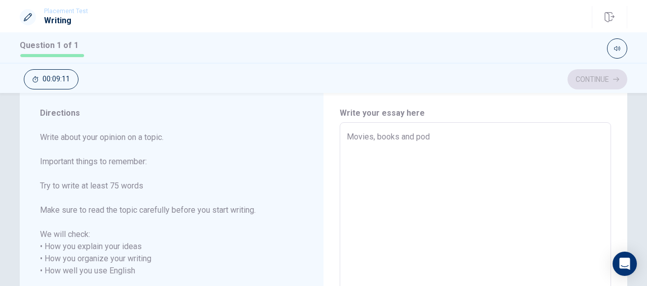
type textarea "x"
type textarea "Movies, books and podc"
type textarea "x"
type textarea "Movies, books and podca"
type textarea "x"
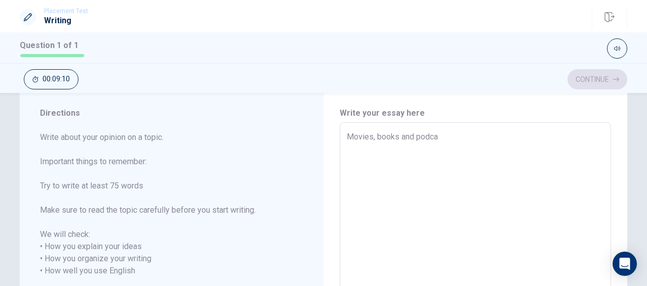
type textarea "Movies, books and podcas"
type textarea "x"
type textarea "Movies, books and podcast"
type textarea "x"
type textarea "Movies, books and podcasts"
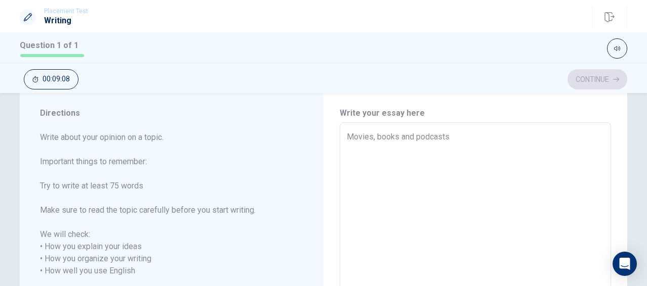
type textarea "x"
type textarea "Movies, books and podcasts"
type textarea "x"
type textarea "Movies, books and podcasts a"
type textarea "x"
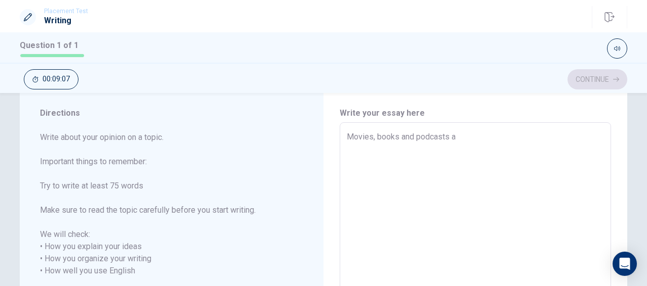
type textarea "Movies, books and podcasts ar"
type textarea "x"
type textarea "Movies, books and podcasts are"
type textarea "x"
type textarea "Movies, books and podcasts are"
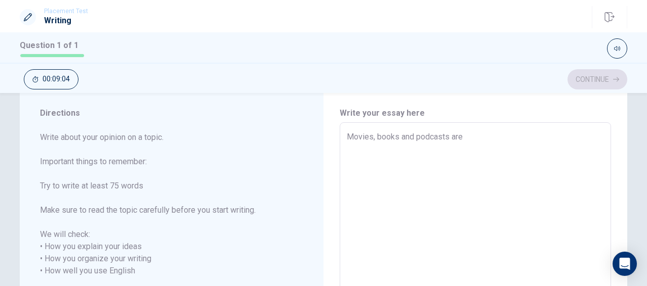
type textarea "x"
type textarea "Movies, books and podcasts are"
type textarea "x"
type textarea "Movies, books and podcasts ar"
type textarea "x"
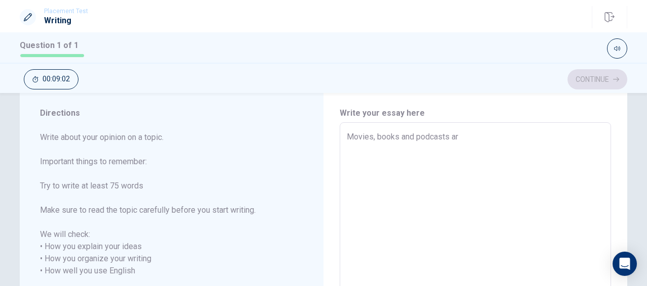
type textarea "Movies, books and podcasts a"
type textarea "x"
type textarea "Movies, books and podcasts"
type textarea "x"
type textarea "Movies, books and podcasts h"
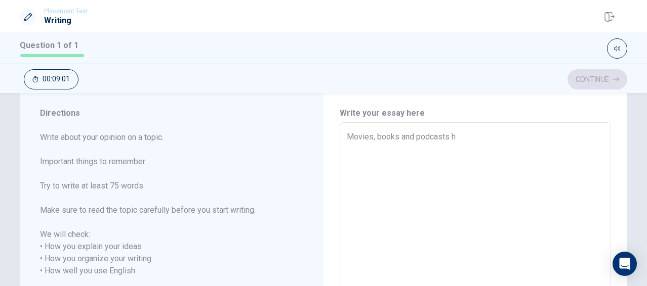
type textarea "x"
type textarea "Movies, books and podcasts ha"
type textarea "x"
type textarea "Movies, books and podcasts hav"
type textarea "x"
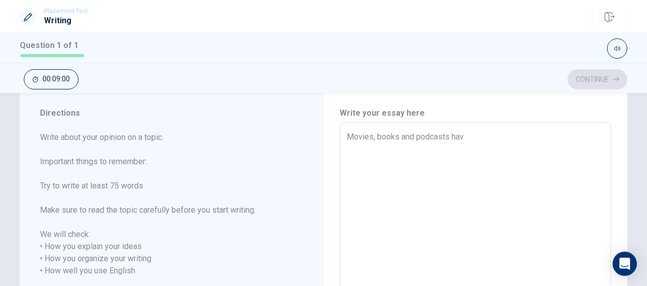
type textarea "Movies, books and podcasts have"
type textarea "x"
type textarea "Movies, books and podcasts have"
type textarea "x"
type textarea "Movies, books and podcasts have g"
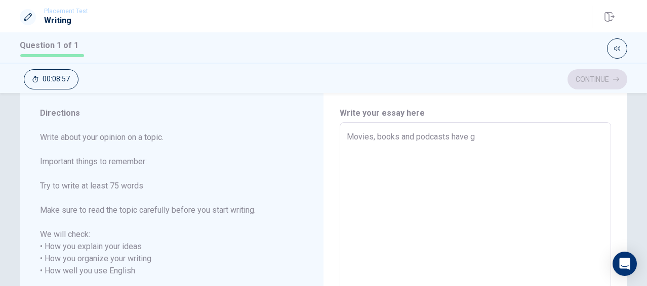
type textarea "x"
type textarea "Movies, books and podcasts have gr"
type textarea "x"
type textarea "Movies, books and podcasts have gre"
type textarea "x"
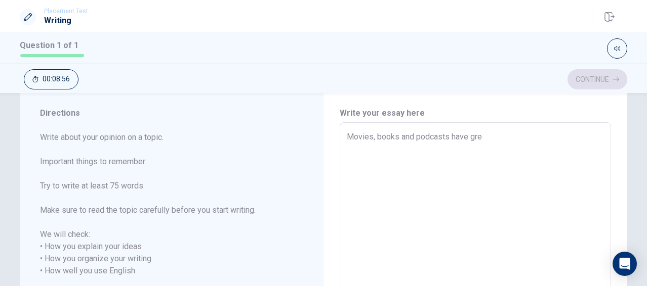
type textarea "Movies, books and podcasts have grea"
type textarea "x"
type textarea "Movies, books and podcasts have great"
type textarea "x"
type textarea "Movies, books and podcasts have great"
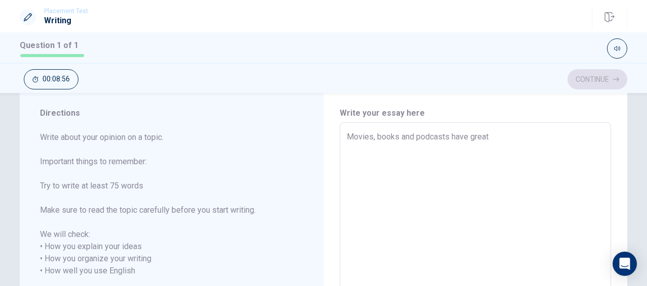
type textarea "x"
type textarea "Movies, books and podcasts have great f"
type textarea "x"
type textarea "Movies, books and podcasts have great fl"
type textarea "x"
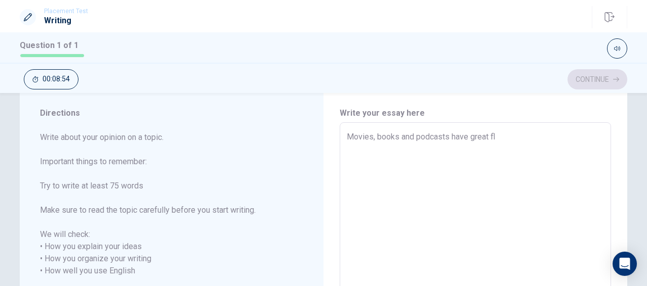
type textarea "Movies, books and podcasts have great flu"
type textarea "x"
type textarea "Movies, books and podcasts have great flue"
type textarea "x"
type textarea "Movies, books and podcasts have great fluen"
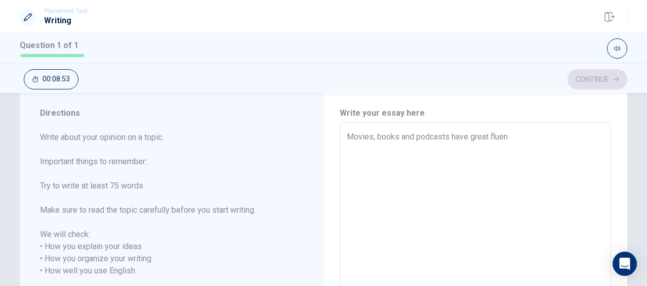
type textarea "x"
type textarea "Movies, books and podcasts have great fluenc"
type textarea "x"
type textarea "Movies, books and podcasts have great fluen"
type textarea "x"
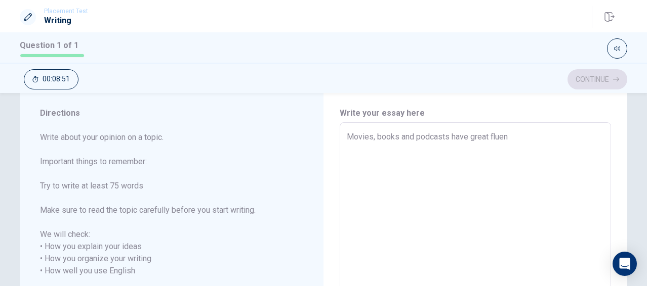
type textarea "Movies, books and podcasts have great flue"
type textarea "x"
type textarea "Movies, books and podcasts have great flu"
type textarea "x"
type textarea "Movies, books and podcasts have great fl"
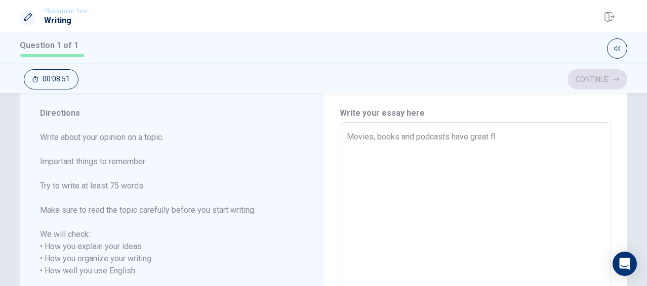
type textarea "x"
type textarea "Movies, books and podcasts have great f"
type textarea "x"
type textarea "Movies, books and podcasts have great"
type textarea "x"
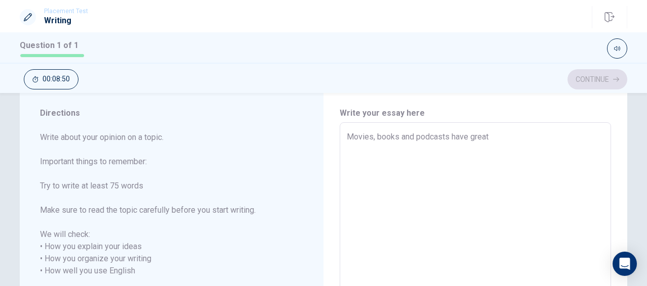
type textarea "Movies, books and podcasts have great i"
type textarea "x"
type textarea "Movies, books and podcasts have great im"
type textarea "x"
type textarea "Movies, books and podcasts have great imp"
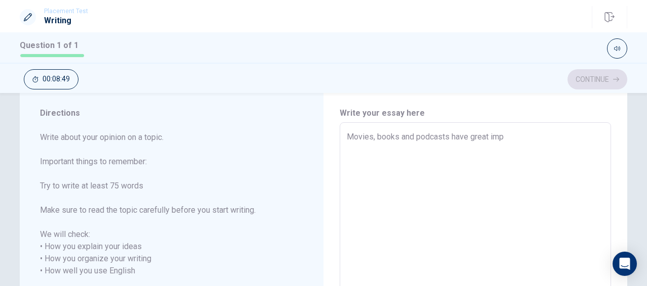
type textarea "x"
type textarea "Movies, books and podcasts have great impa"
type textarea "x"
type textarea "Movies, books and podcasts have great impac"
type textarea "x"
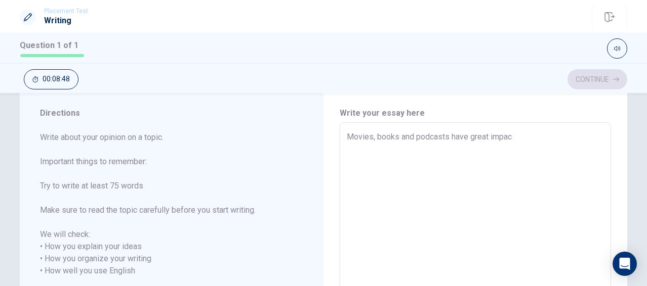
type textarea "Movies, books and podcasts have great impact"
type textarea "x"
type textarea "Movies, books and podcasts have great impact"
type textarea "x"
type textarea "Movies, books and podcasts have great impact o"
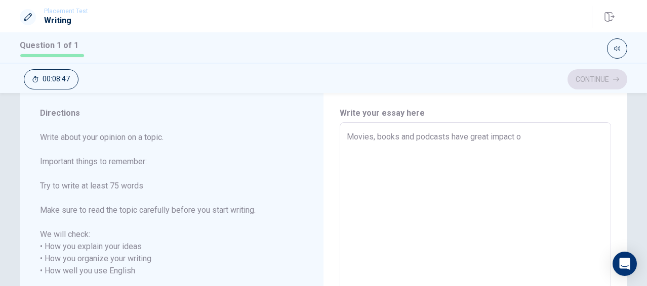
type textarea "x"
type textarea "Movies, books and podcasts have great impact on"
type textarea "x"
type textarea "Movies, books and podcasts have great impact on"
type textarea "x"
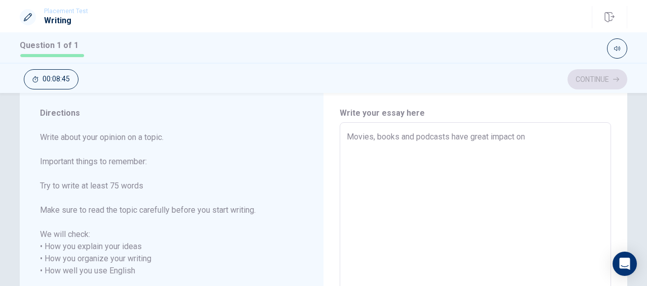
type textarea "Movies, books and podcasts have great impact on m"
type textarea "x"
type textarea "Movies, books and podcasts have great impact on mi"
type textarea "x"
type textarea "Movies, books and podcasts have great impact on min"
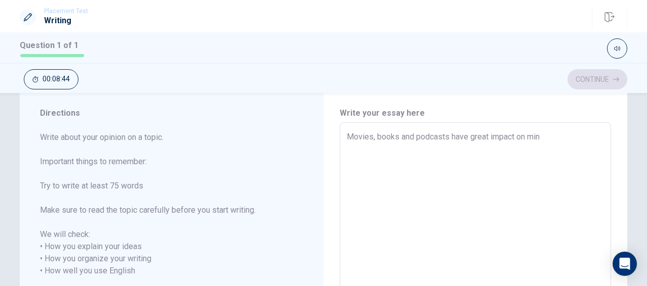
type textarea "x"
type textarea "Movies, books and podcasts have great impact on mind"
type textarea "x"
type textarea "Movies, books and podcasts have great impact on mind"
type textarea "x"
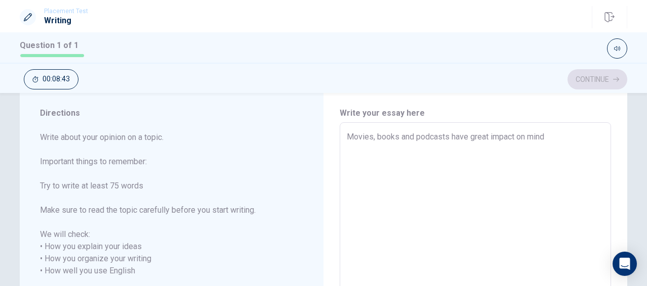
type textarea "Movies, books and podcasts have great impact on mind o"
type textarea "x"
type textarea "Movies, books and podcasts have great impact on mind of"
type textarea "x"
type textarea "Movies, books and podcasts have great impact on mind of"
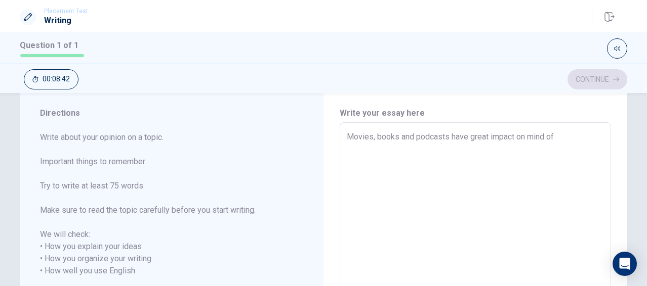
type textarea "x"
type textarea "Movies, books and podcasts have great impact on mind of g"
type textarea "x"
type textarea "Movies, books and podcasts have great impact on mind of ge"
type textarea "x"
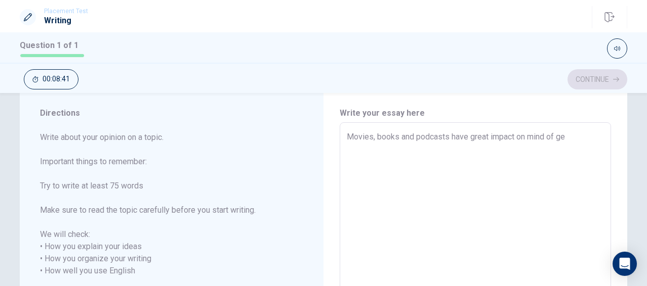
type textarea "Movies, books and podcasts have great impact on mind of gen"
type textarea "x"
type textarea "Movies, books and podcasts have great impact on mind of [PERSON_NAME]"
type textarea "x"
type textarea "Movies, books and podcasts have great impact on mind of gener"
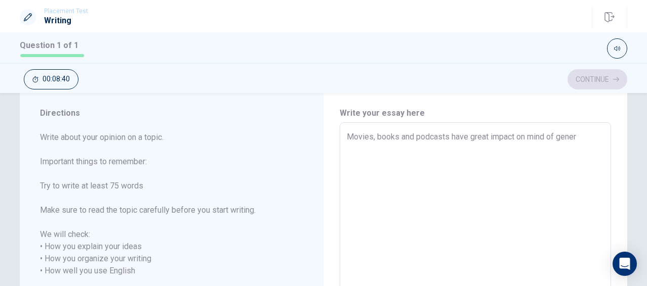
type textarea "x"
type textarea "Movies, books and podcasts have great impact on mind of genera"
type textarea "x"
type textarea "Movies, books and podcasts have great impact on mind of generat"
type textarea "x"
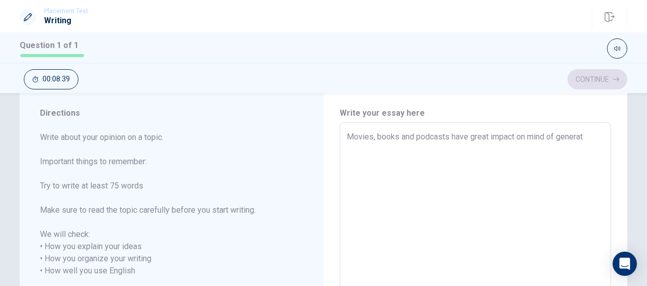
type textarea "Movies, books and podcasts have great impact on mind of generati"
type textarea "x"
type textarea "Movies, books and podcasts have great impact on mind of generatio"
type textarea "x"
type textarea "Movies, books and podcasts have great impact on mind of generation"
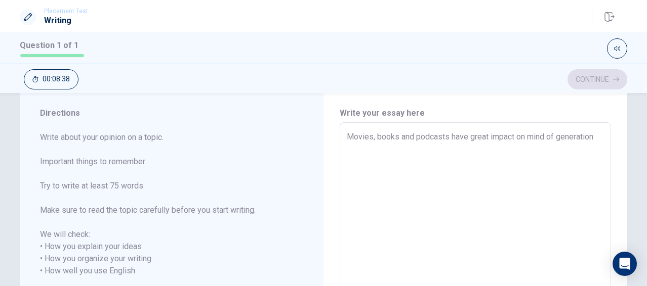
type textarea "x"
type textarea "Movies, books and podcasts have great impact on mind of generation/"
type textarea "x"
type textarea "Movies, books and podcasts have great impact on mind of generation"
type textarea "x"
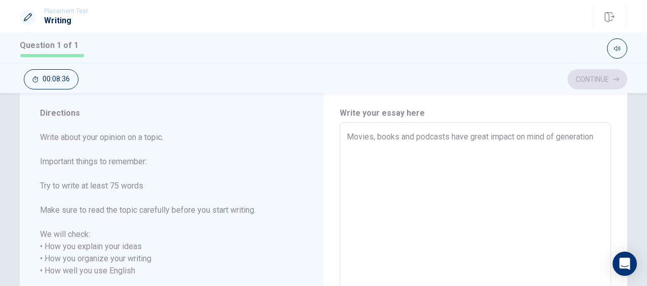
type textarea "Movies, books and podcasts have great impact on mind of generation."
type textarea "x"
type textarea "Movies, books and podcasts have great impact on mind of generation."
type textarea "x"
type textarea "Movies, books and podcasts have great impact on mind of generation. a"
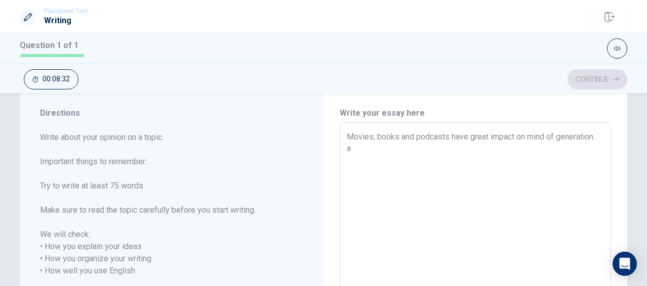
type textarea "x"
type textarea "Movies, books and podcasts have great impact on mind of generation. as"
type textarea "x"
type textarea "Movies, books and podcasts have great impact on mind of generation. a"
click at [385, 147] on textarea "Movies, books and podcasts have great impact on mind of generation. i prefere t…" at bounding box center [475, 271] width 257 height 281
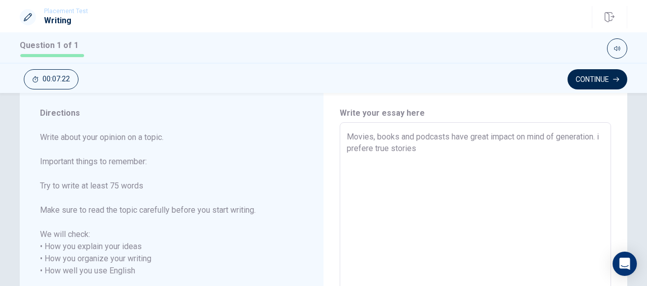
click at [419, 147] on textarea "Movies, books and podcasts have great impact on mind of generation. i prefere t…" at bounding box center [475, 271] width 257 height 281
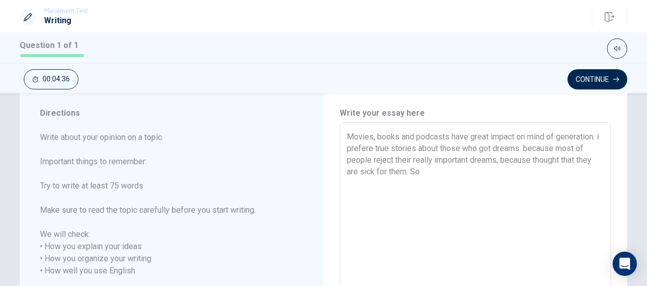
click at [564, 148] on textarea "Movies, books and podcasts have great impact on mind of generation. i prefere t…" at bounding box center [475, 271] width 257 height 281
click at [413, 176] on textarea "Movies, books and podcasts have great impact on mind of generation. i prefere t…" at bounding box center [475, 271] width 257 height 281
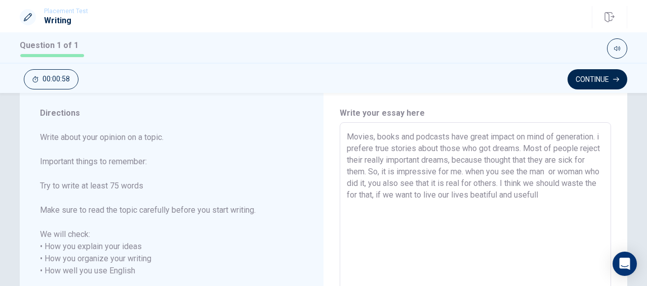
click at [532, 195] on textarea "Movies, books and podcasts have great impact on mind of generation. i prefere t…" at bounding box center [475, 271] width 257 height 281
click at [577, 195] on textarea "Movies, books and podcasts have great impact on mind of generation. i prefere t…" at bounding box center [475, 271] width 257 height 281
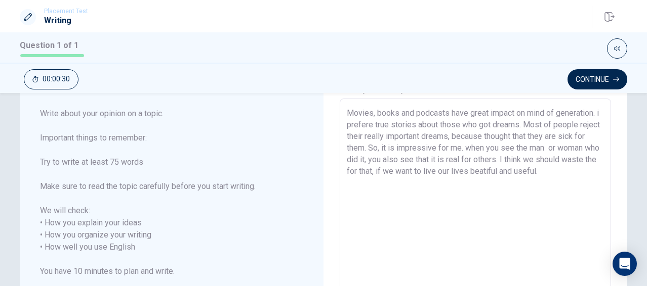
scroll to position [53, 0]
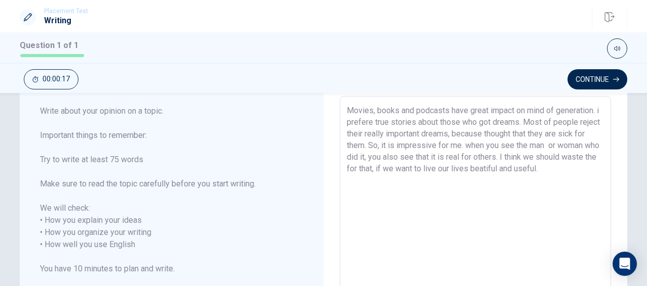
click at [367, 170] on textarea "Movies, books and podcasts have great impact on mind of generation. i prefere t…" at bounding box center [475, 245] width 257 height 281
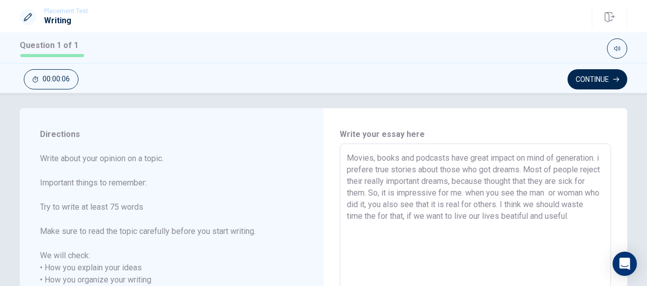
scroll to position [2, 0]
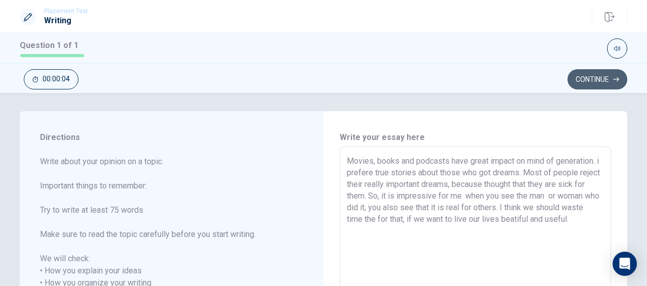
click at [592, 83] on button "Continue" at bounding box center [597, 79] width 60 height 20
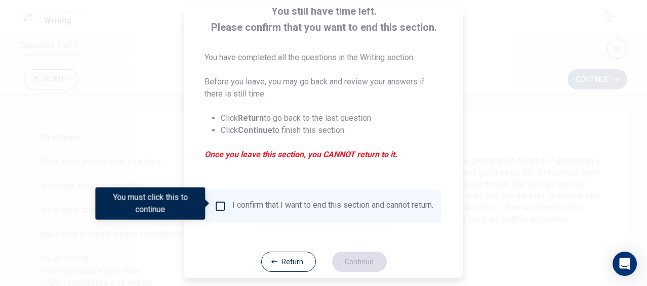
scroll to position [72, 0]
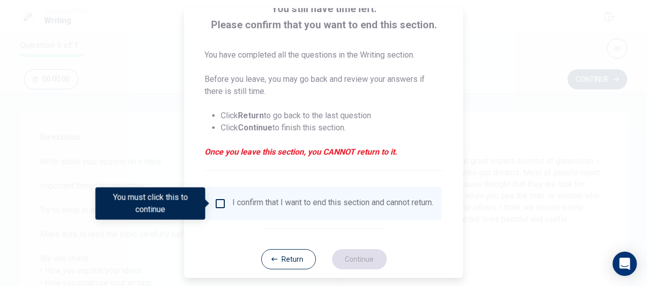
click at [219, 202] on input "You must click this to continue" at bounding box center [220, 204] width 12 height 12
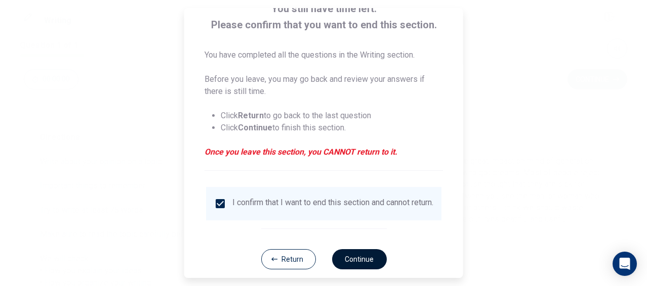
click at [342, 268] on button "Continue" at bounding box center [359, 260] width 55 height 20
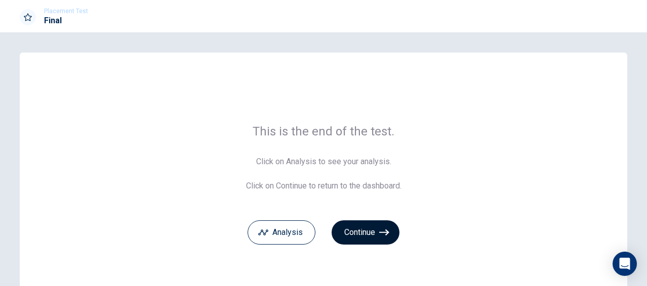
click at [366, 235] on button "Continue" at bounding box center [366, 233] width 68 height 24
